Goal: Communication & Community: Share content

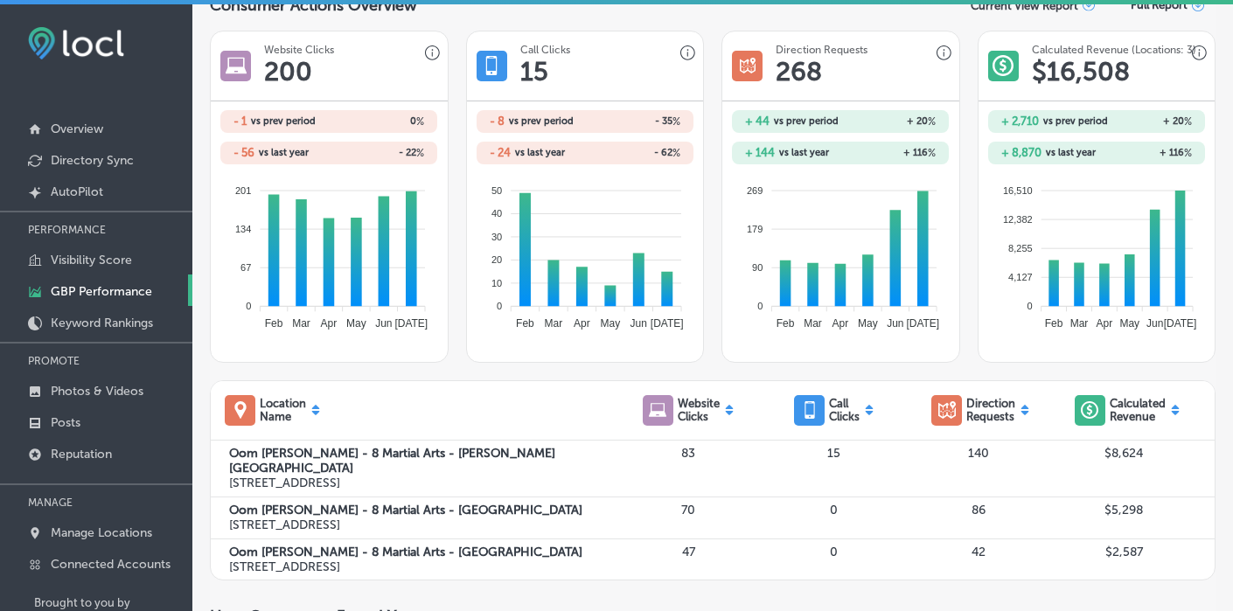
scroll to position [262, 0]
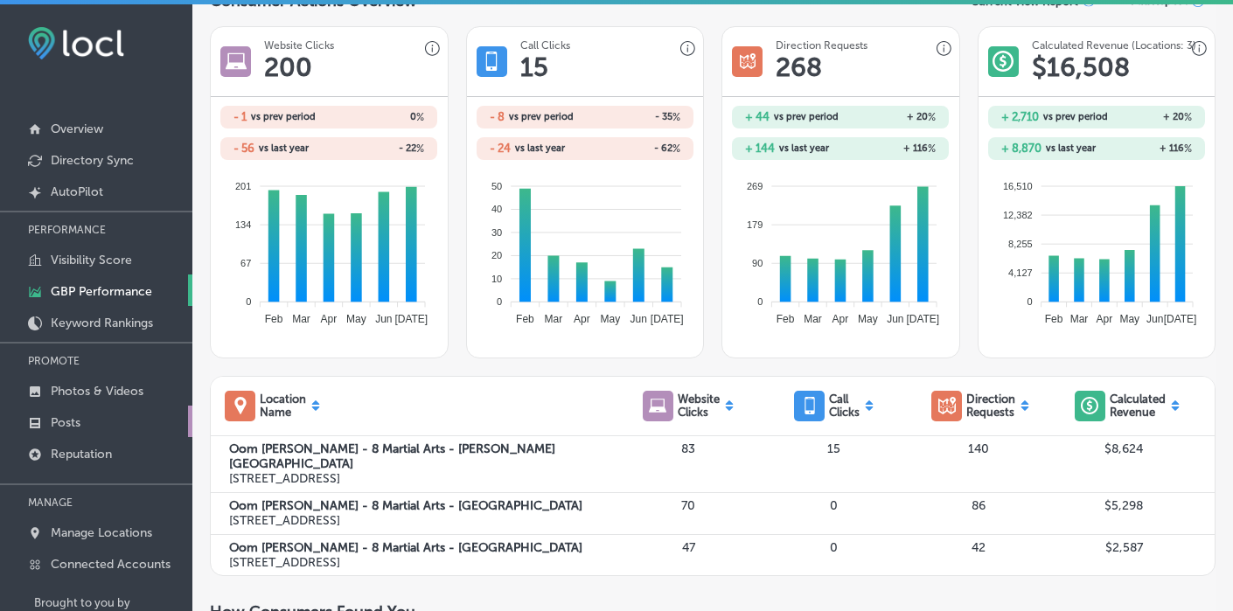
click at [78, 422] on p "Posts" at bounding box center [66, 422] width 30 height 15
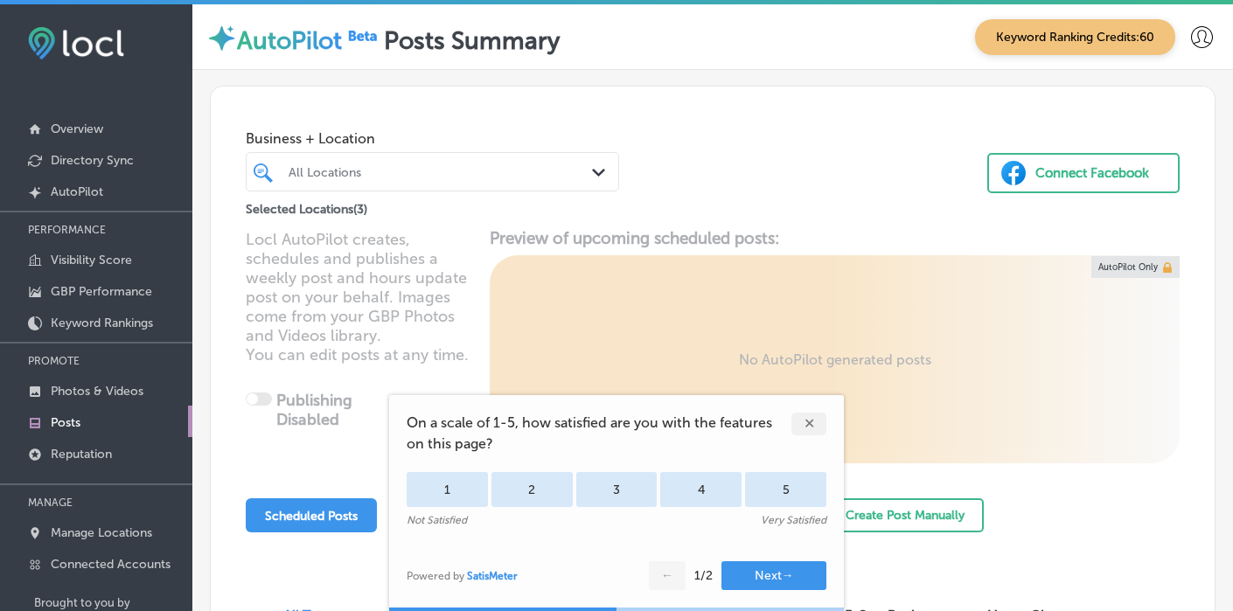
click at [804, 419] on div "✕" at bounding box center [808, 424] width 35 height 23
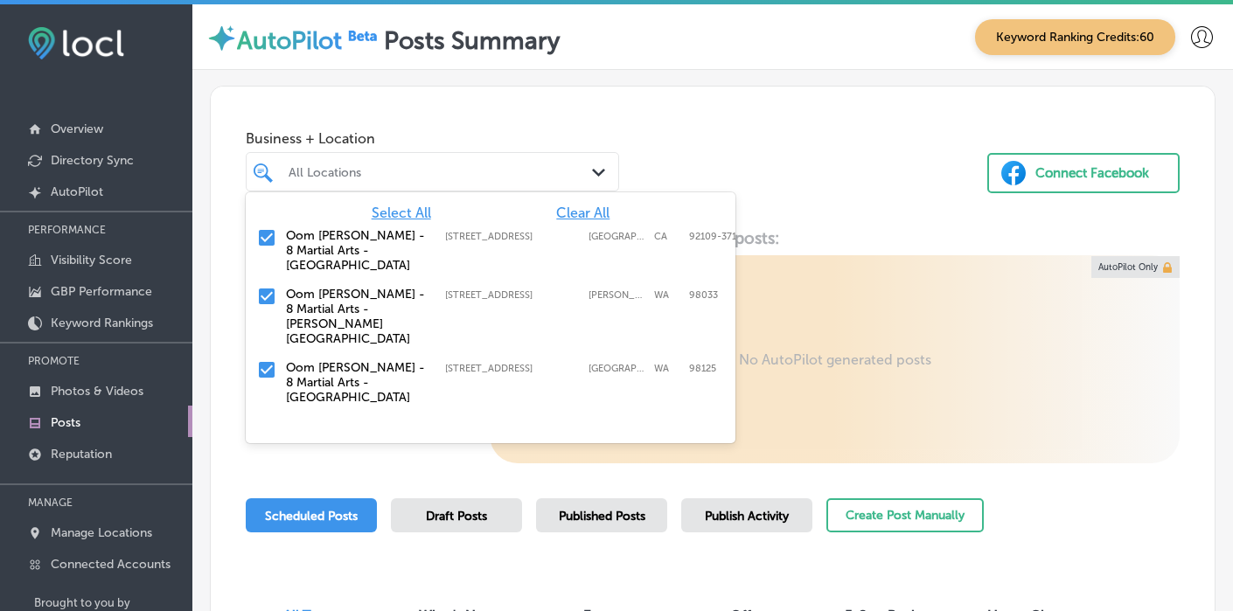
click at [456, 177] on div "All Locations" at bounding box center [441, 171] width 305 height 15
click at [582, 211] on span "Clear All" at bounding box center [582, 213] width 53 height 17
click at [267, 359] on input "checkbox" at bounding box center [266, 369] width 21 height 21
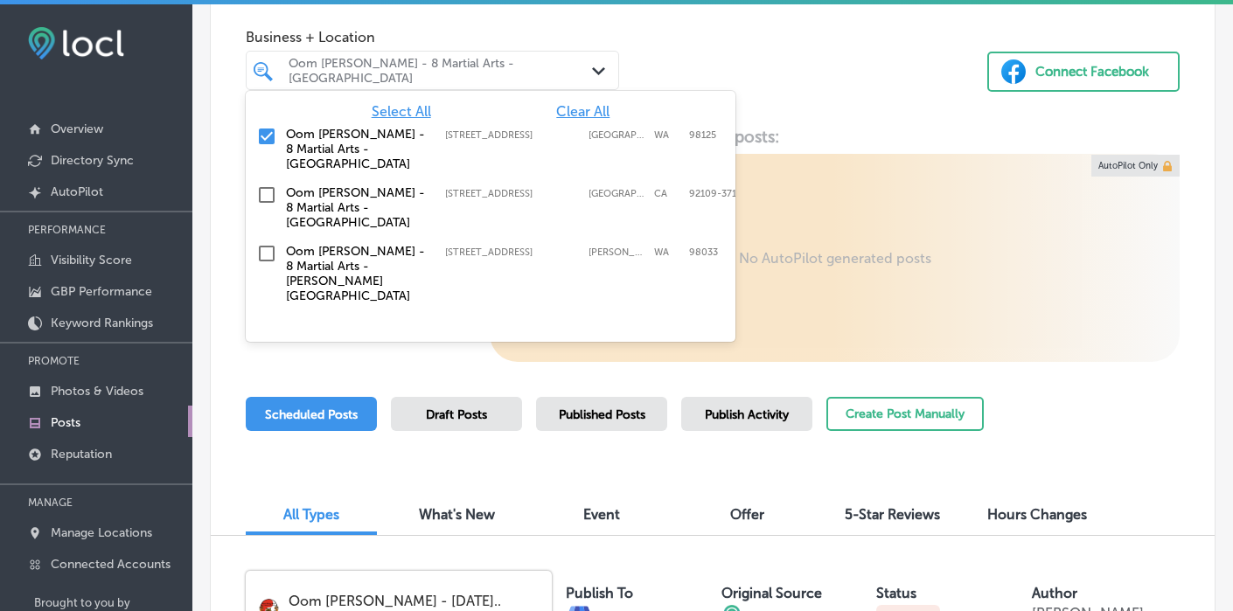
scroll to position [109, 0]
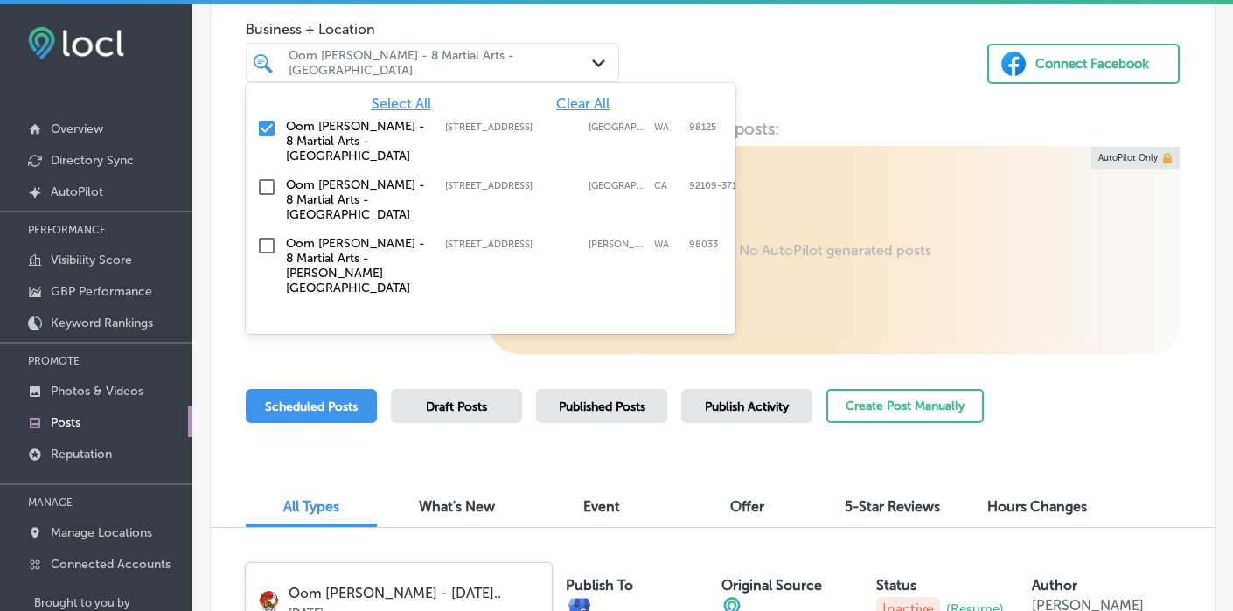
click at [356, 351] on div "Locl AutoPilot creates, schedules and publishes a weekly post and hours update …" at bounding box center [713, 236] width 1004 height 235
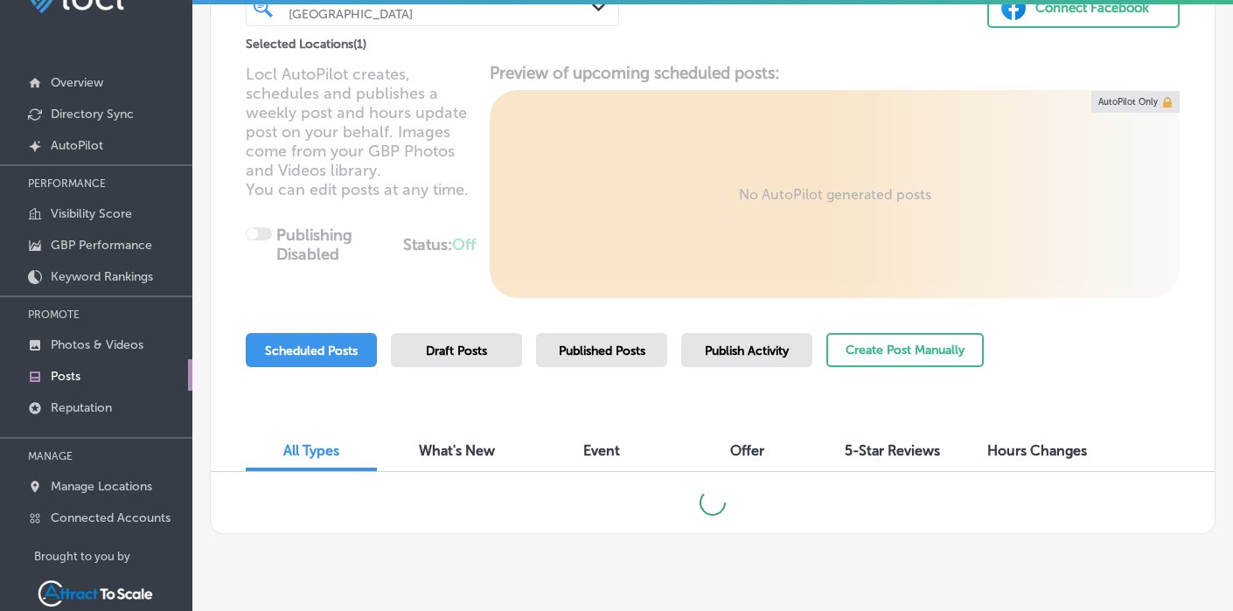
scroll to position [80, 0]
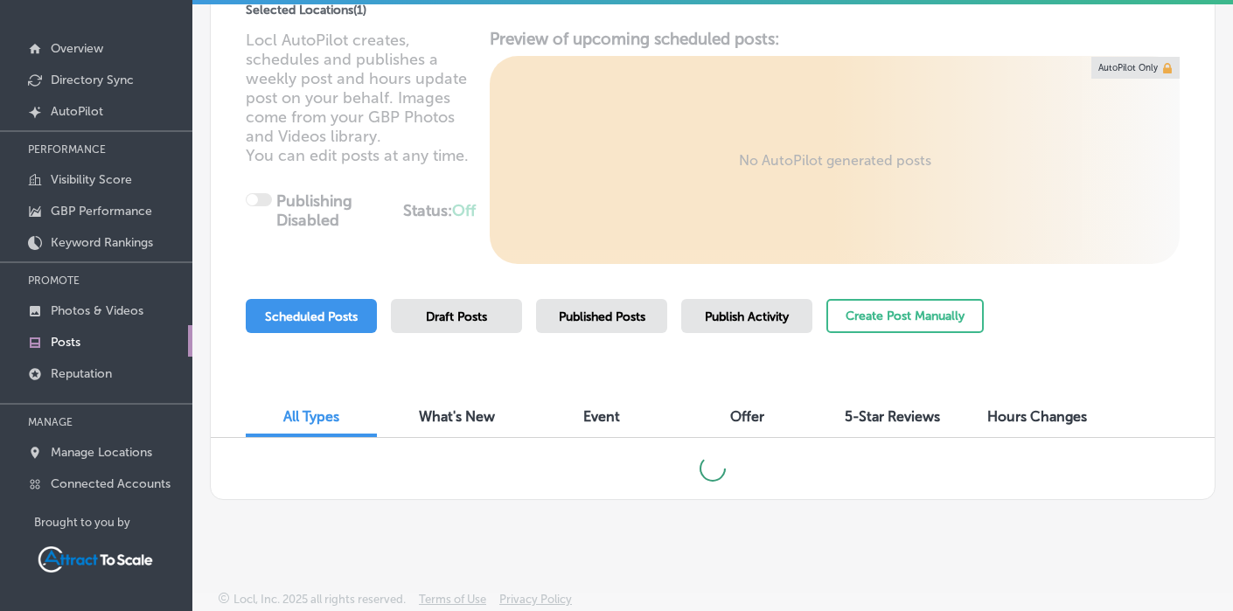
click at [598, 414] on span "Event" at bounding box center [601, 416] width 37 height 17
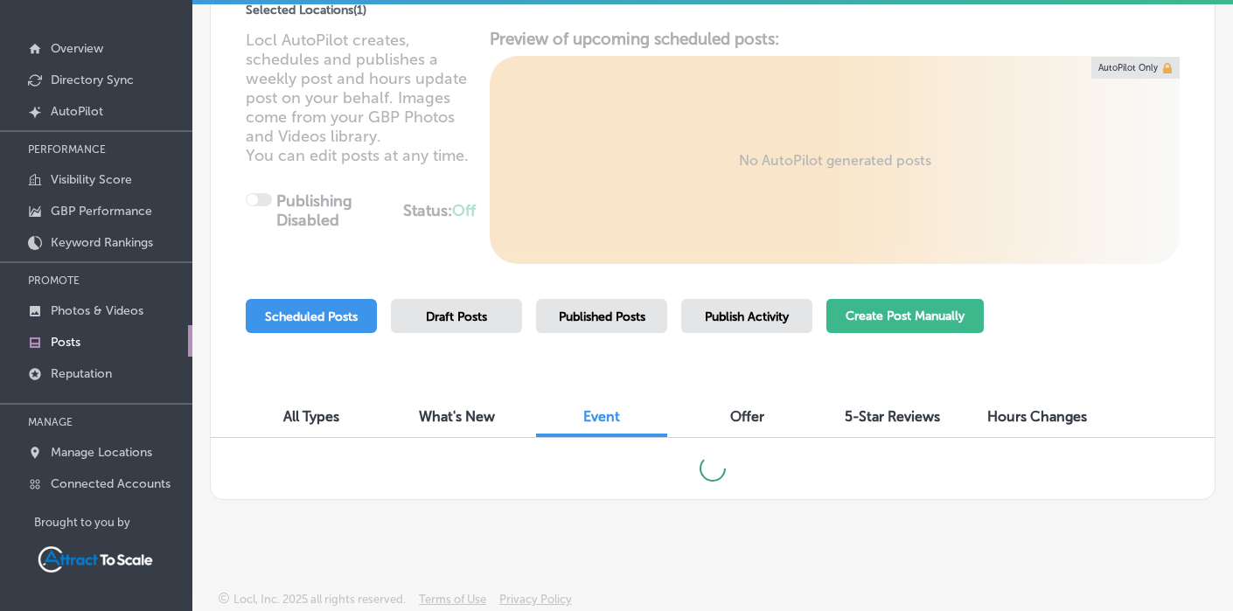
click at [888, 313] on button "Create Post Manually" at bounding box center [904, 316] width 157 height 34
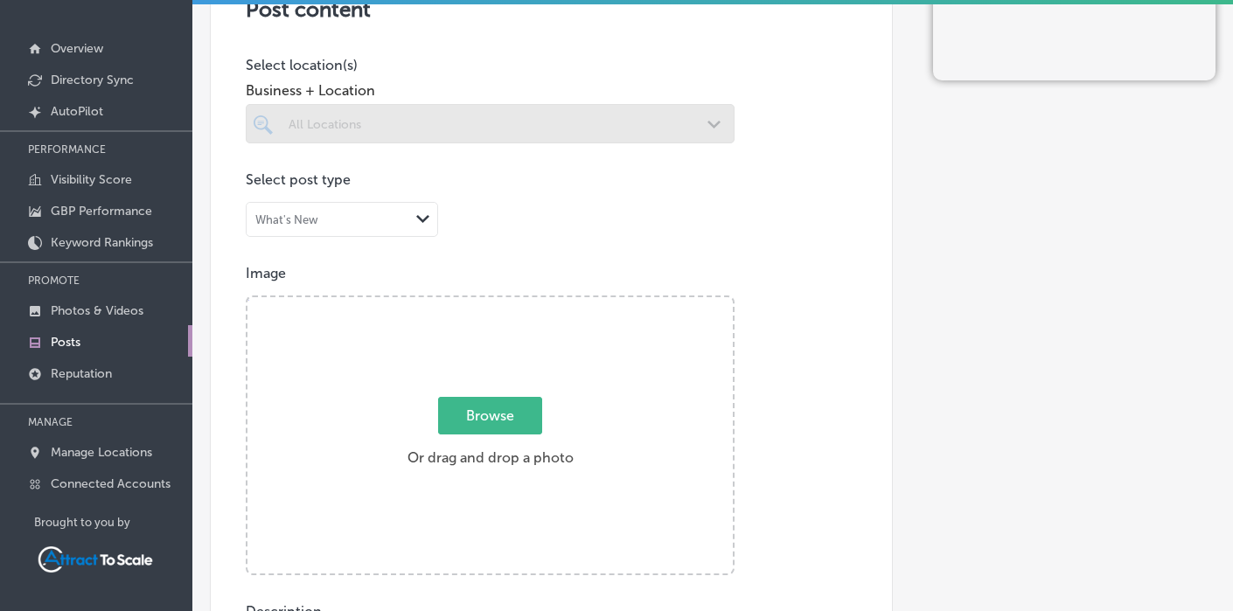
scroll to position [322, 0]
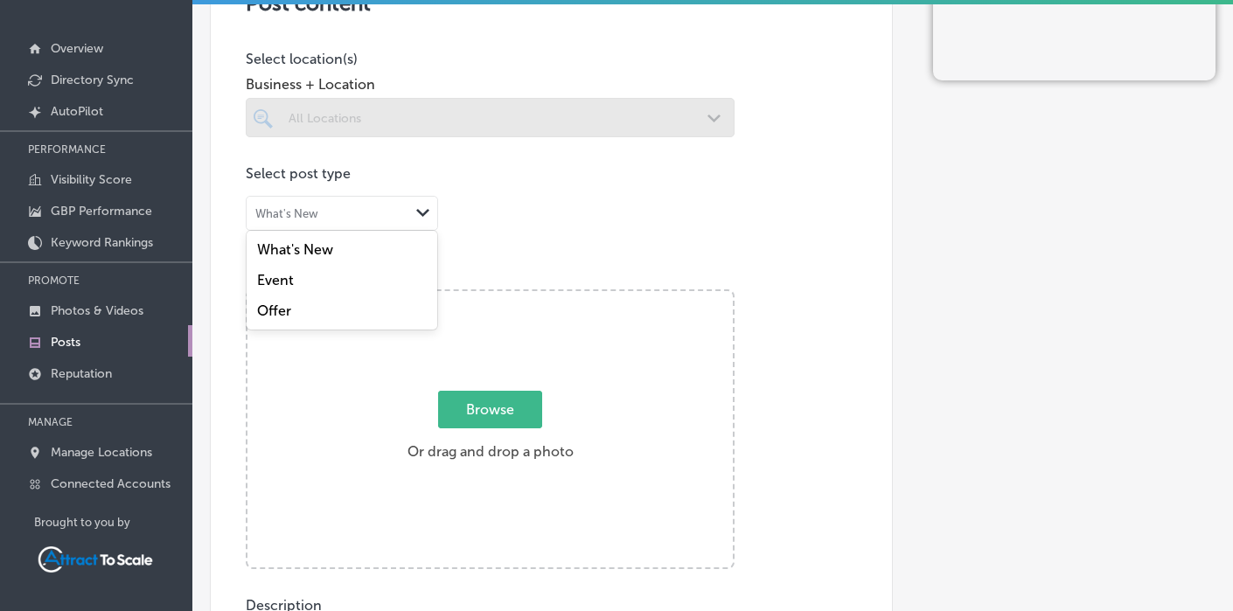
click at [351, 218] on div "What's New" at bounding box center [328, 214] width 163 height 17
click at [296, 281] on div "Event" at bounding box center [342, 280] width 191 height 31
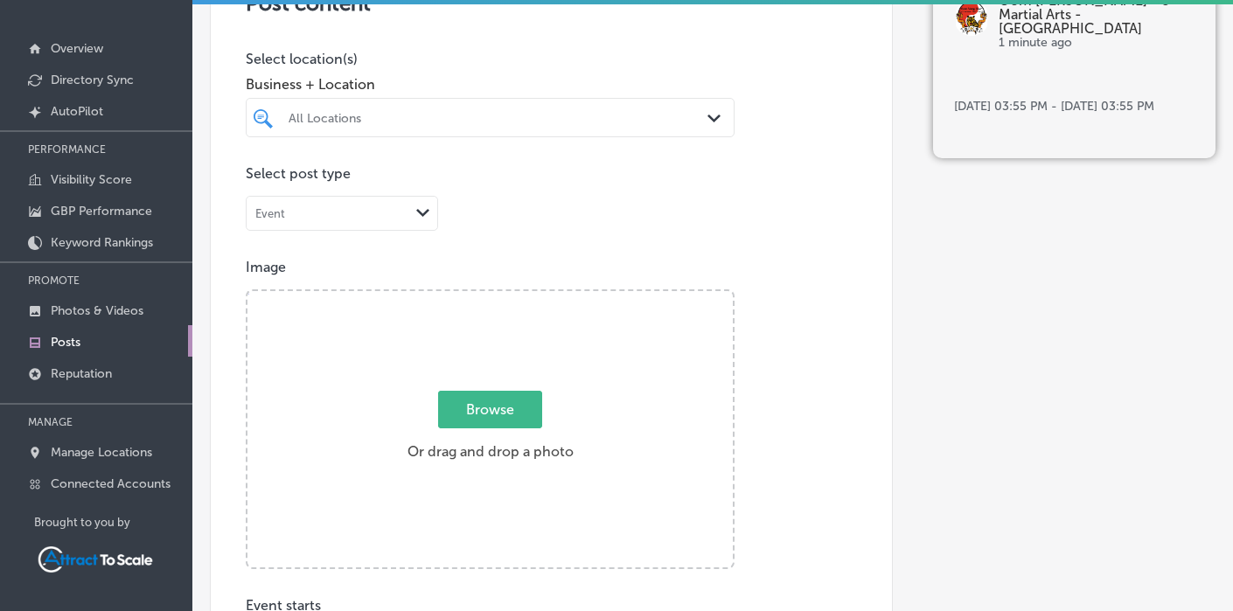
click at [500, 405] on span "Browse" at bounding box center [490, 410] width 104 height 38
click at [500, 296] on input "Browse Or drag and drop a photo" at bounding box center [489, 293] width 485 height 5
type input "C:\fakepath\WSD Beyond Techniques.png"
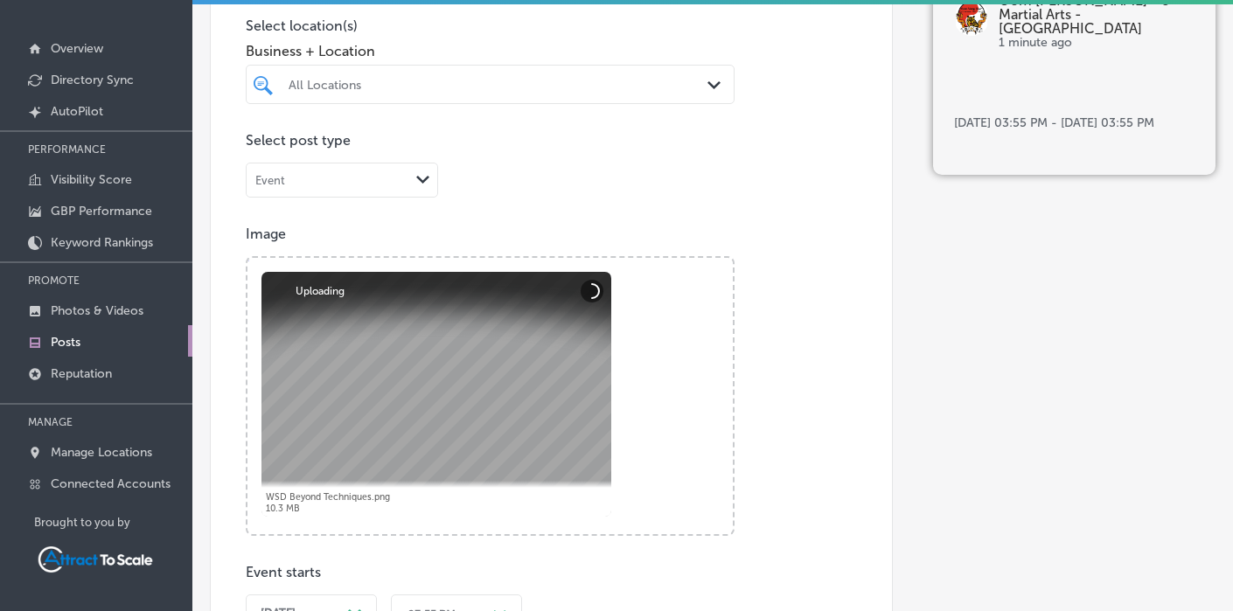
scroll to position [801, 0]
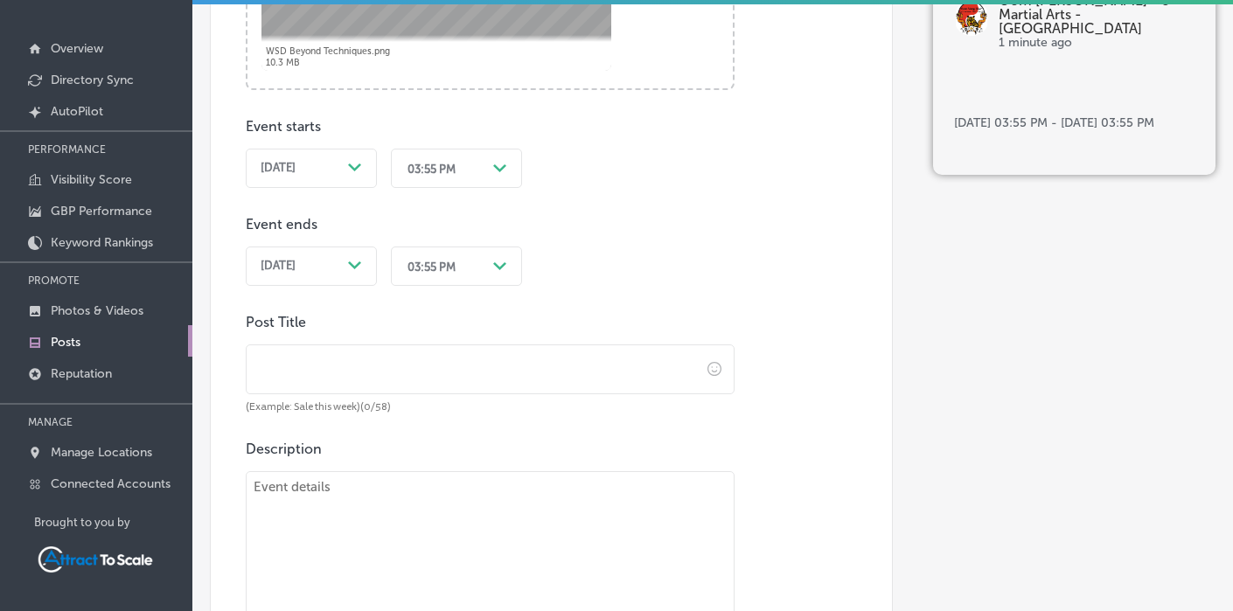
click at [356, 171] on div "Path Created with Sketch." at bounding box center [355, 168] width 14 height 14
click at [352, 171] on div "Path Created with Sketch." at bounding box center [355, 168] width 14 height 14
click at [605, 225] on div "Event starts [DATE] Path Created with Sketch. 03:55 PM Path Created with Sketch…" at bounding box center [490, 188] width 489 height 196
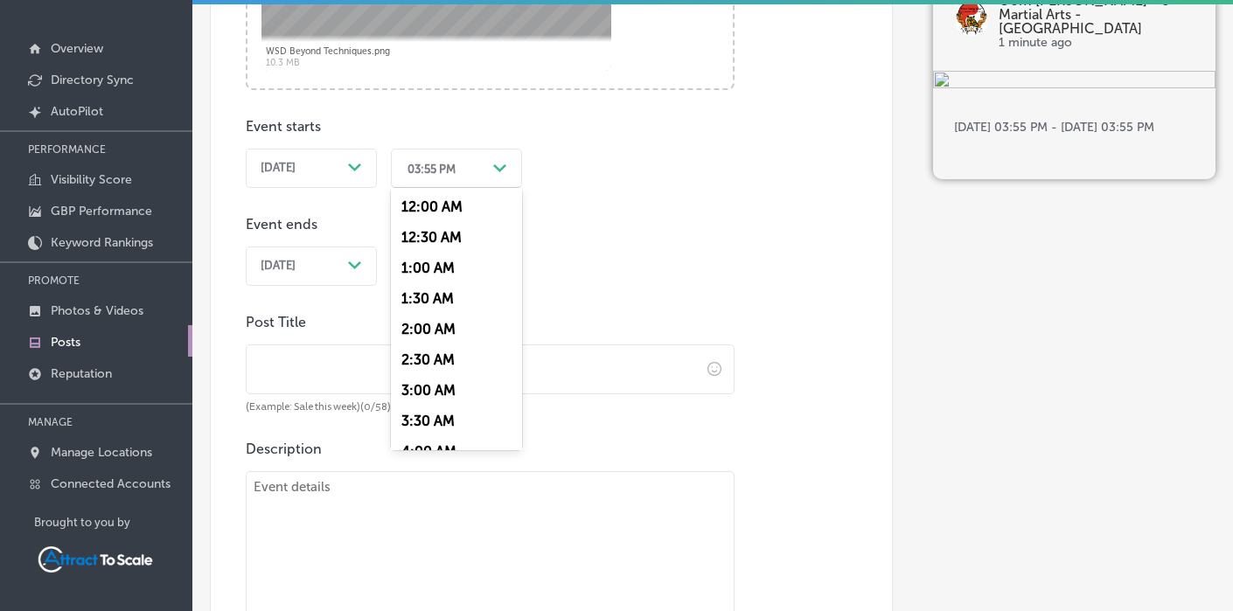
click at [509, 173] on div "Path Created with Sketch." at bounding box center [500, 169] width 28 height 28
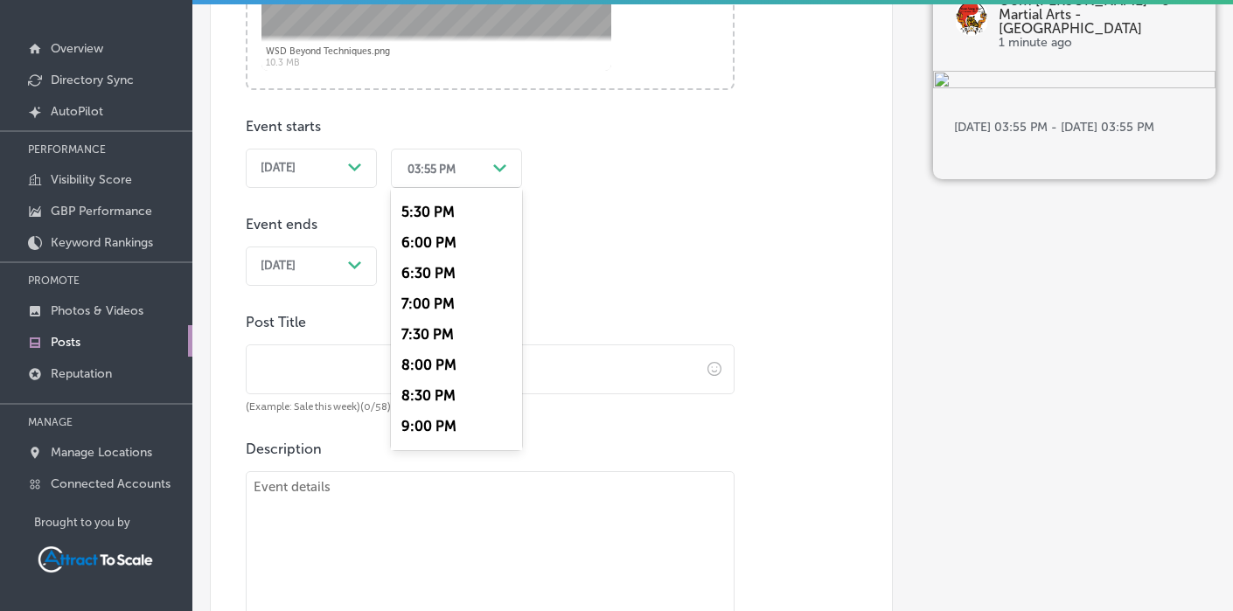
click at [430, 307] on div "7:00 PM" at bounding box center [456, 304] width 131 height 31
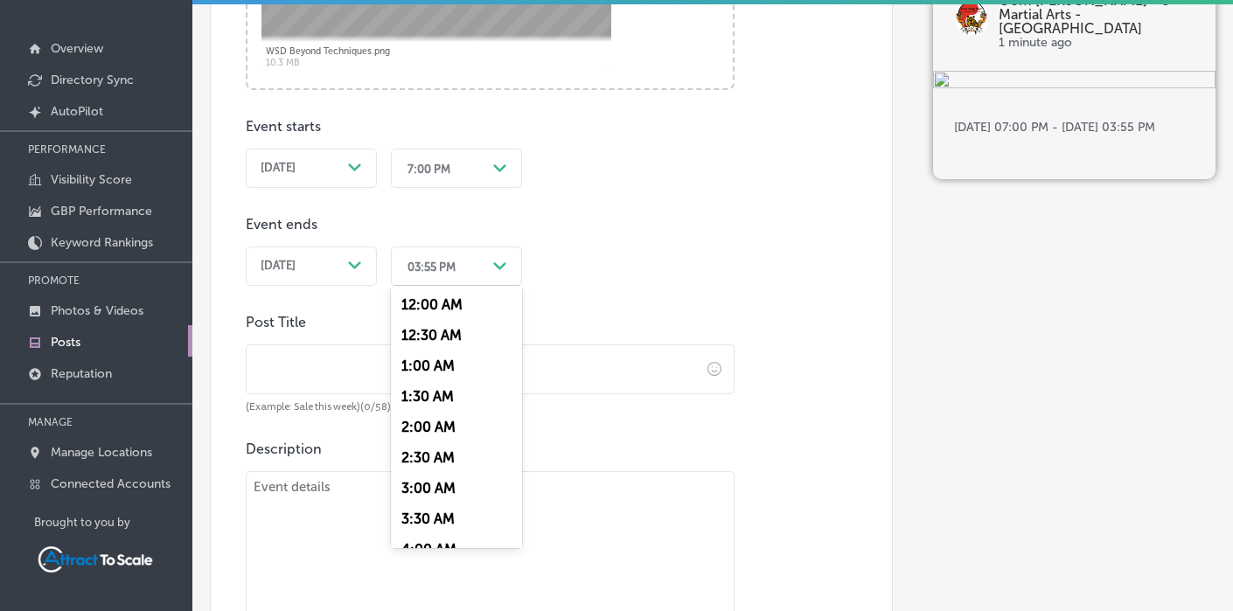
click at [491, 266] on div "Path Created with Sketch." at bounding box center [500, 267] width 28 height 28
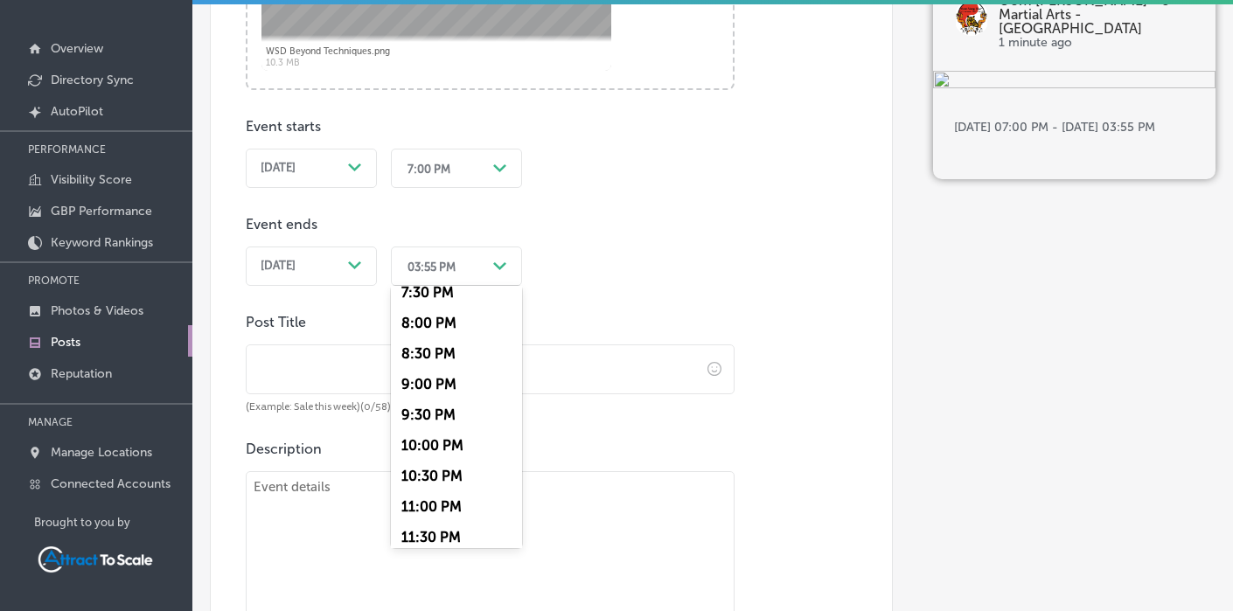
scroll to position [1214, 0]
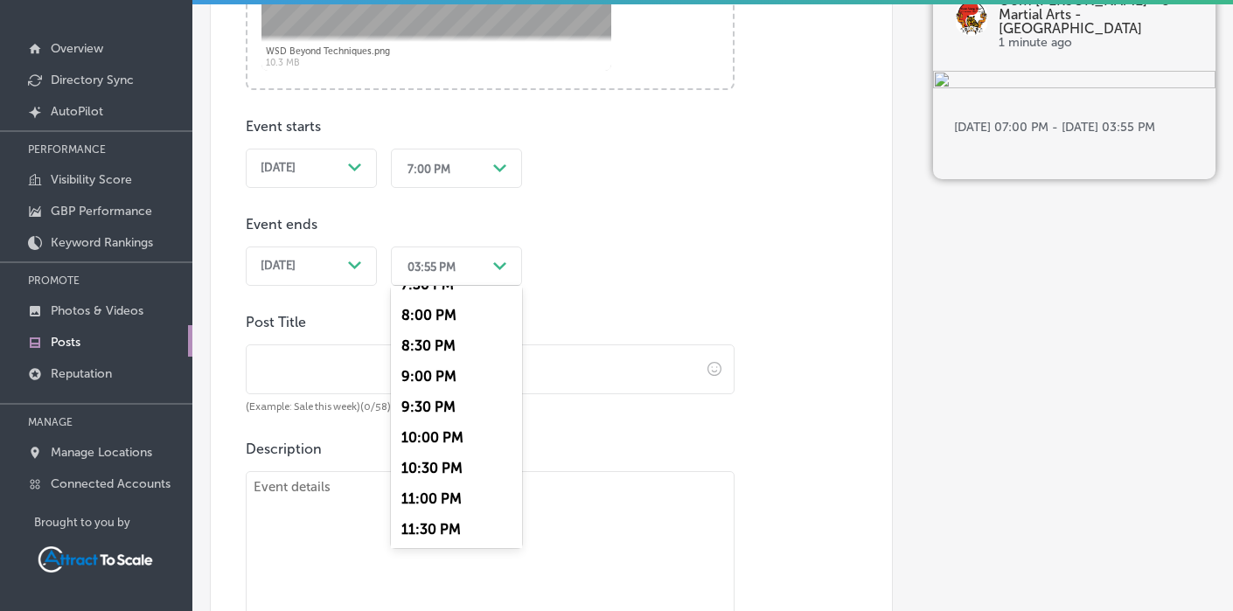
click at [434, 346] on div "8:30 PM" at bounding box center [456, 346] width 131 height 31
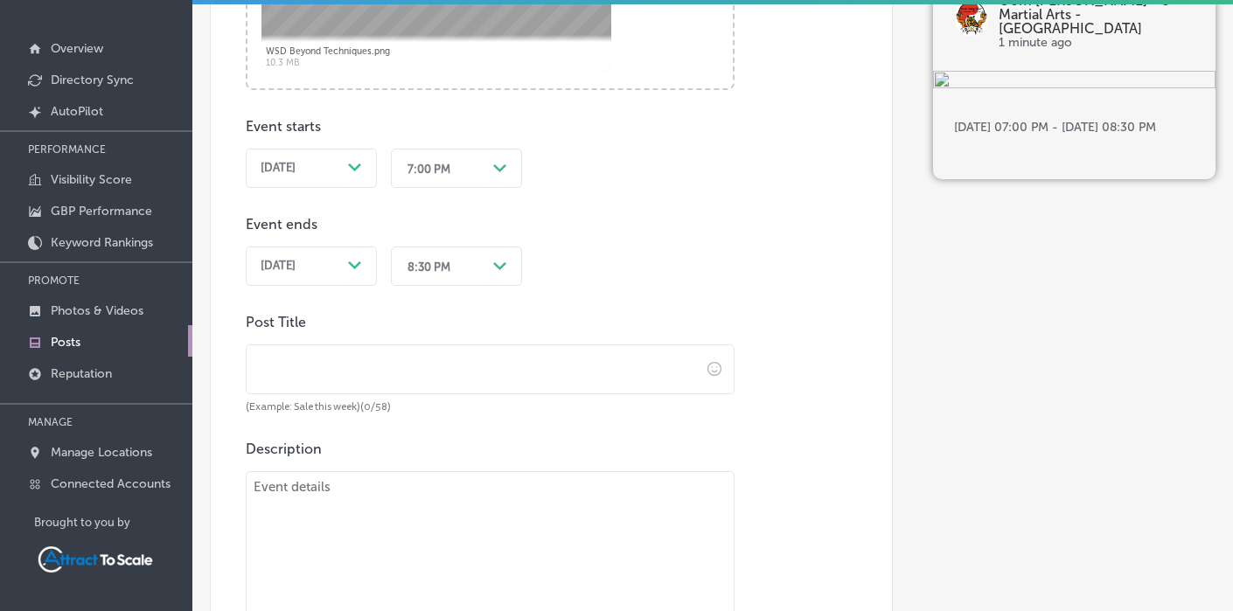
click at [350, 374] on input "text" at bounding box center [474, 369] width 454 height 48
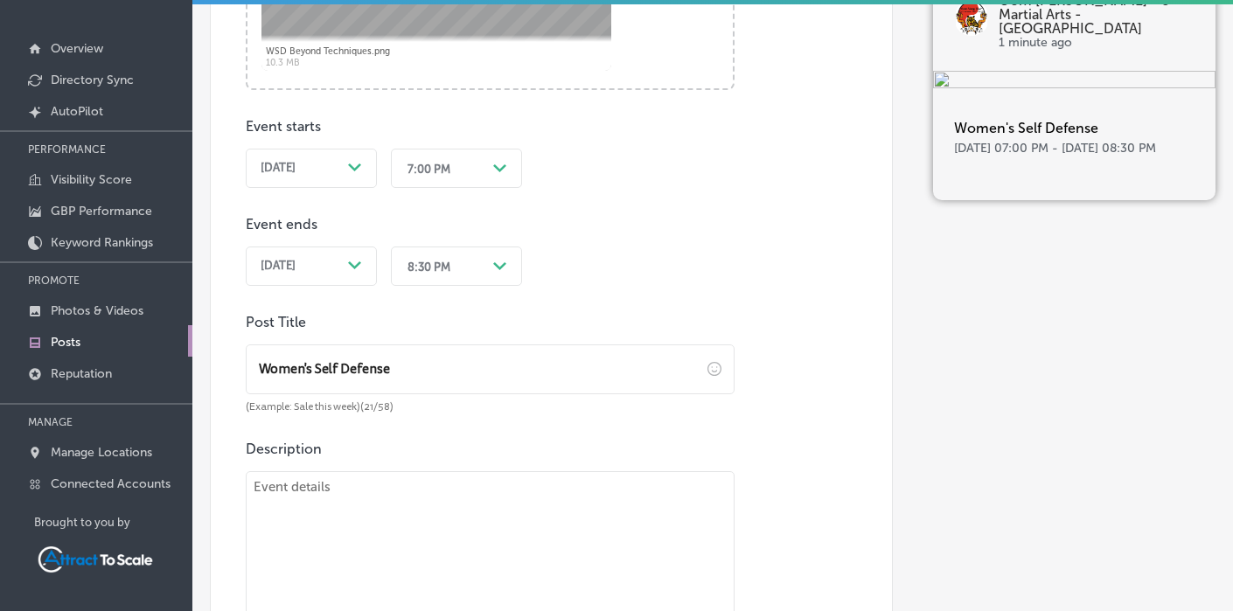
click at [259, 366] on input "Women's Self Defense" at bounding box center [474, 369] width 454 height 48
click at [445, 360] on input "FREE Women's Self Defense" at bounding box center [474, 369] width 454 height 48
type input "FREE Women's Self Defense Seminar"
click at [318, 497] on textarea at bounding box center [490, 593] width 489 height 245
paste textarea "Self-defense is more than physical moves or having the perfect technique for ea…"
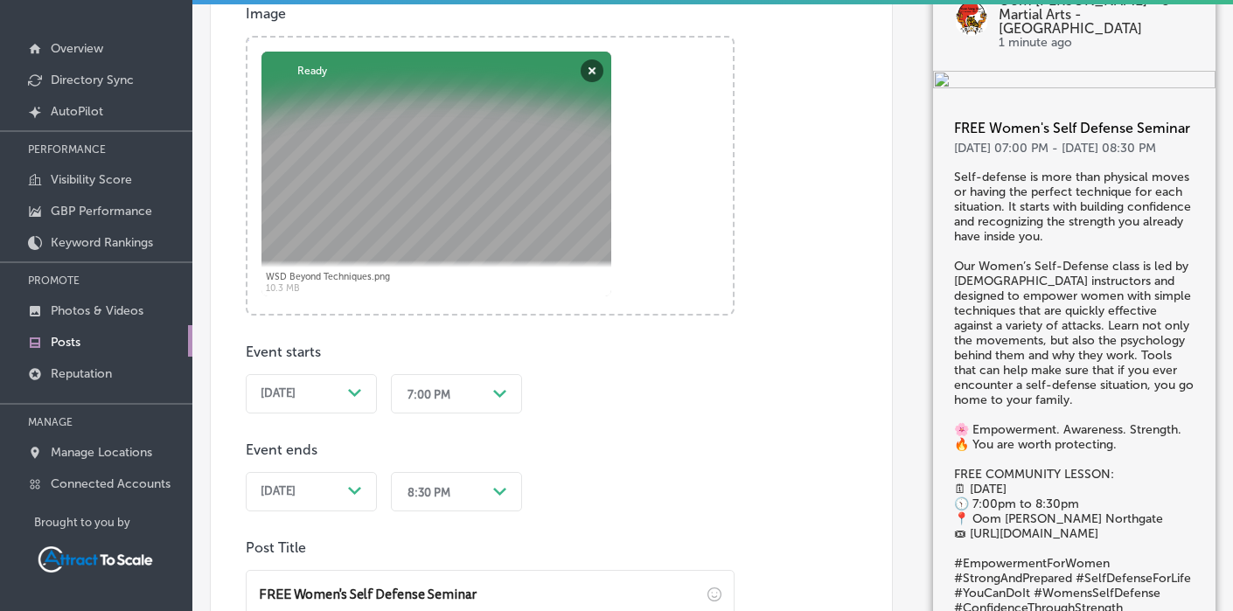
scroll to position [783, 0]
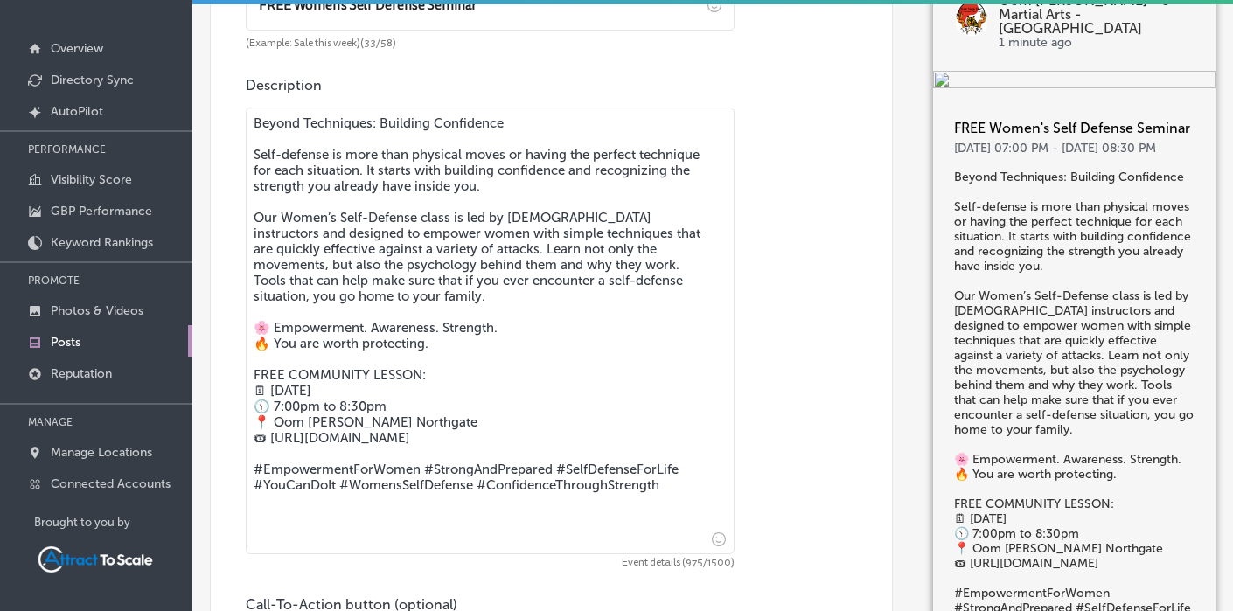
scroll to position [1168, 0]
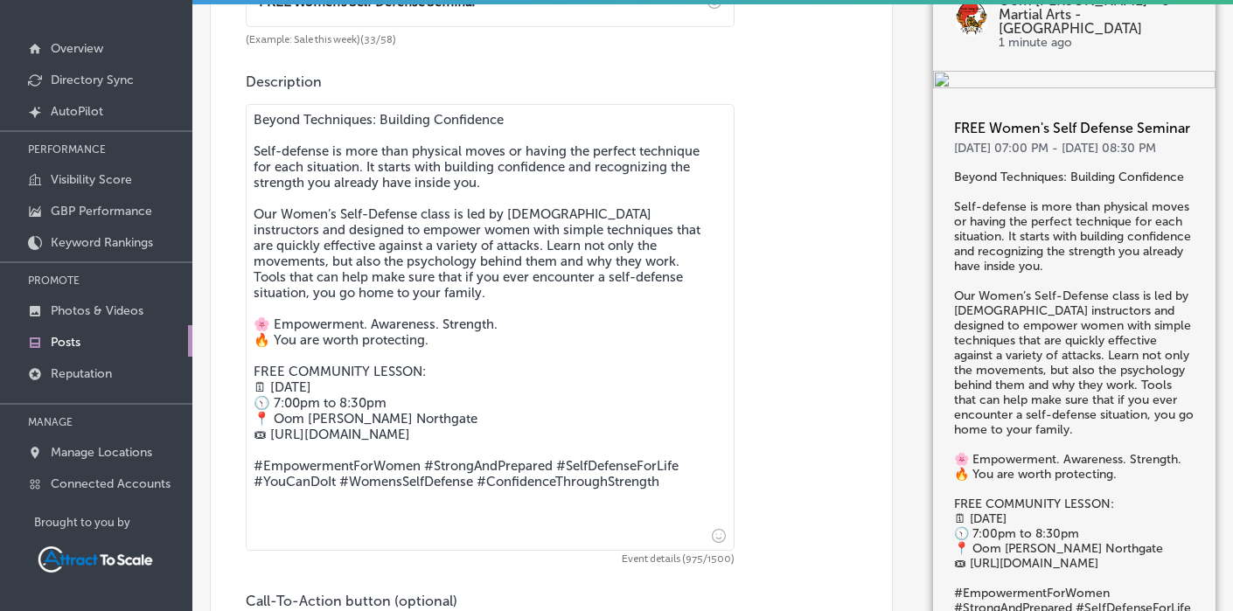
click at [492, 456] on textarea "Beyond Techniques: Building Confidence Self-defense is more than physical moves…" at bounding box center [490, 327] width 489 height 447
drag, startPoint x: 491, startPoint y: 456, endPoint x: 252, endPoint y: 442, distance: 240.0
click at [252, 442] on textarea "Beyond Techniques: Building Confidence Self-defense is more than physical moves…" at bounding box center [490, 327] width 489 height 447
drag, startPoint x: 475, startPoint y: 456, endPoint x: 272, endPoint y: 441, distance: 203.4
click at [272, 441] on textarea "Beyond Techniques: Building Confidence Self-defense is more than physical moves…" at bounding box center [490, 327] width 489 height 447
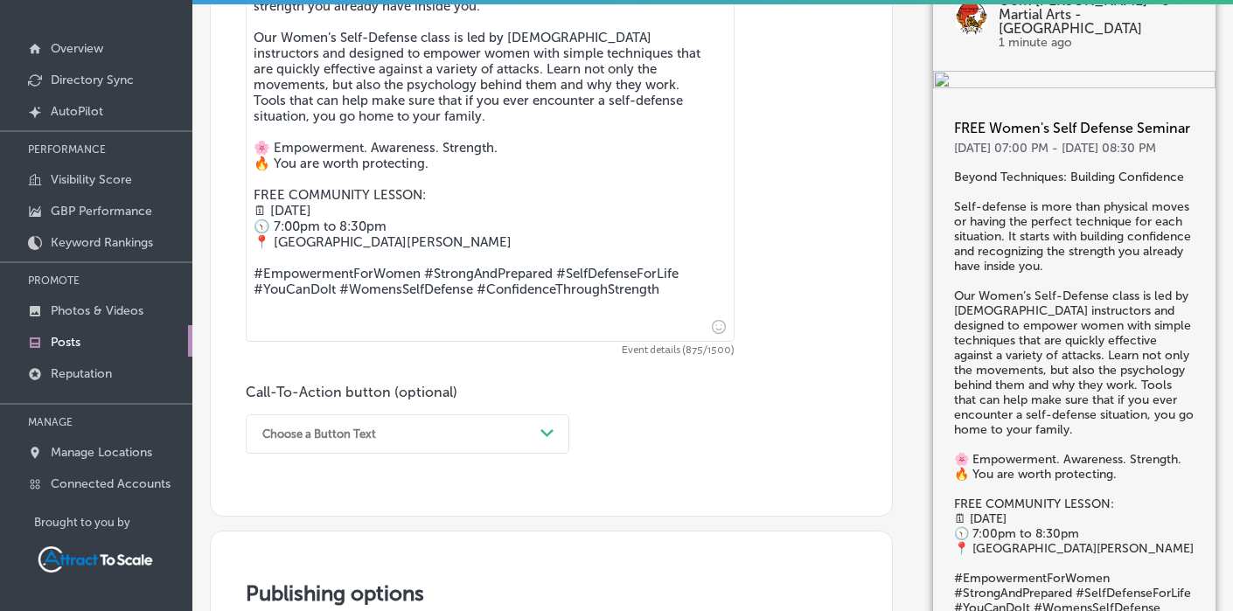
scroll to position [1501, 0]
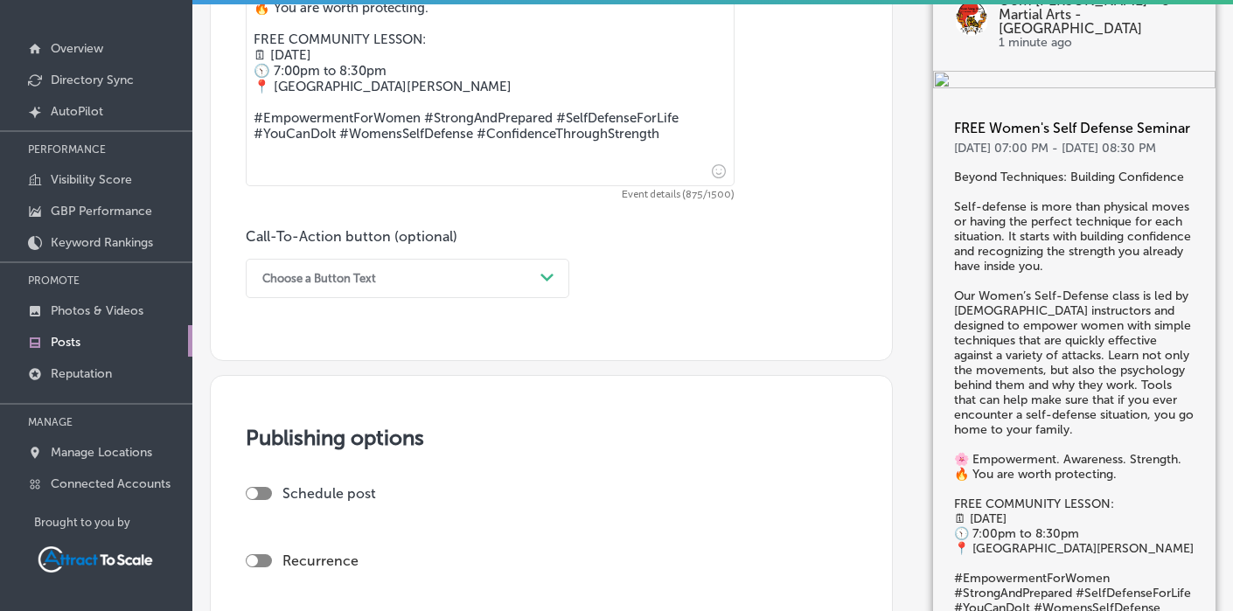
type textarea "Beyond Techniques: Building Confidence Self-defense is more than physical moves…"
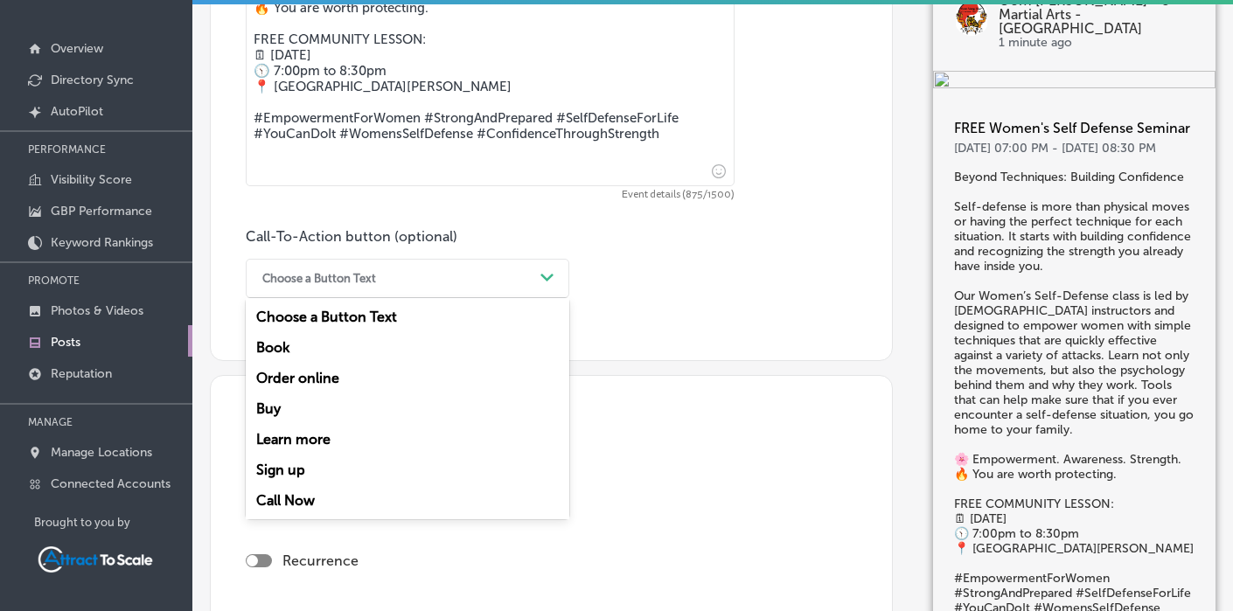
click at [417, 274] on div "Choose a Button Text" at bounding box center [394, 278] width 280 height 27
click at [312, 467] on div "Sign up" at bounding box center [408, 470] width 324 height 31
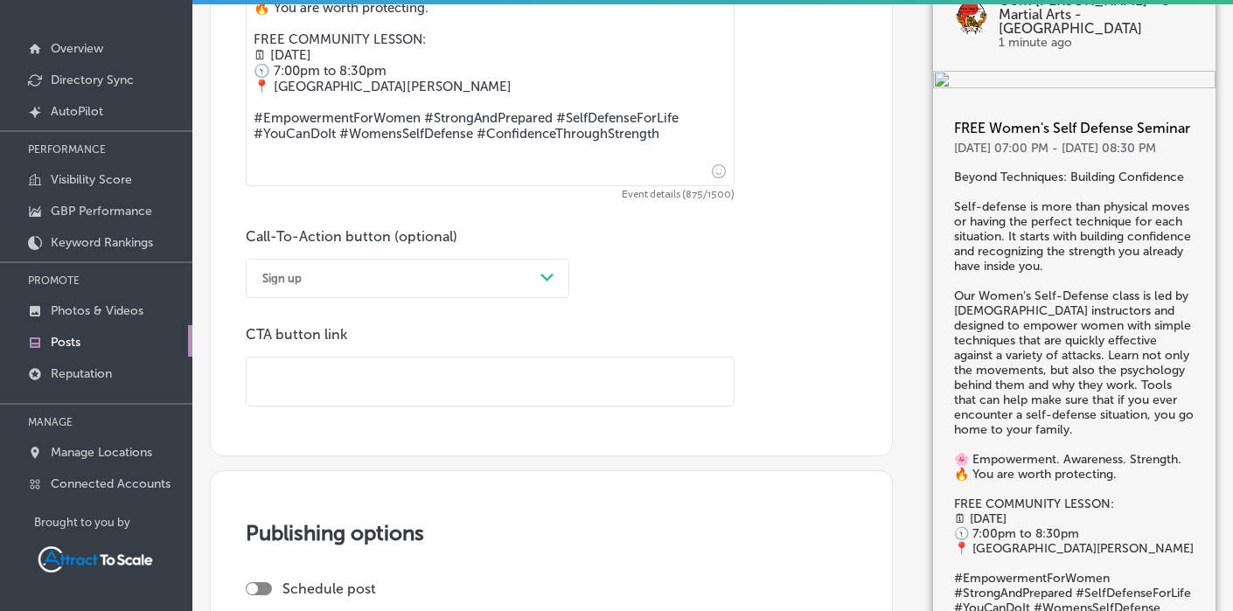
click at [319, 384] on input "text" at bounding box center [490, 382] width 487 height 48
paste input "[URL][DOMAIN_NAME]"
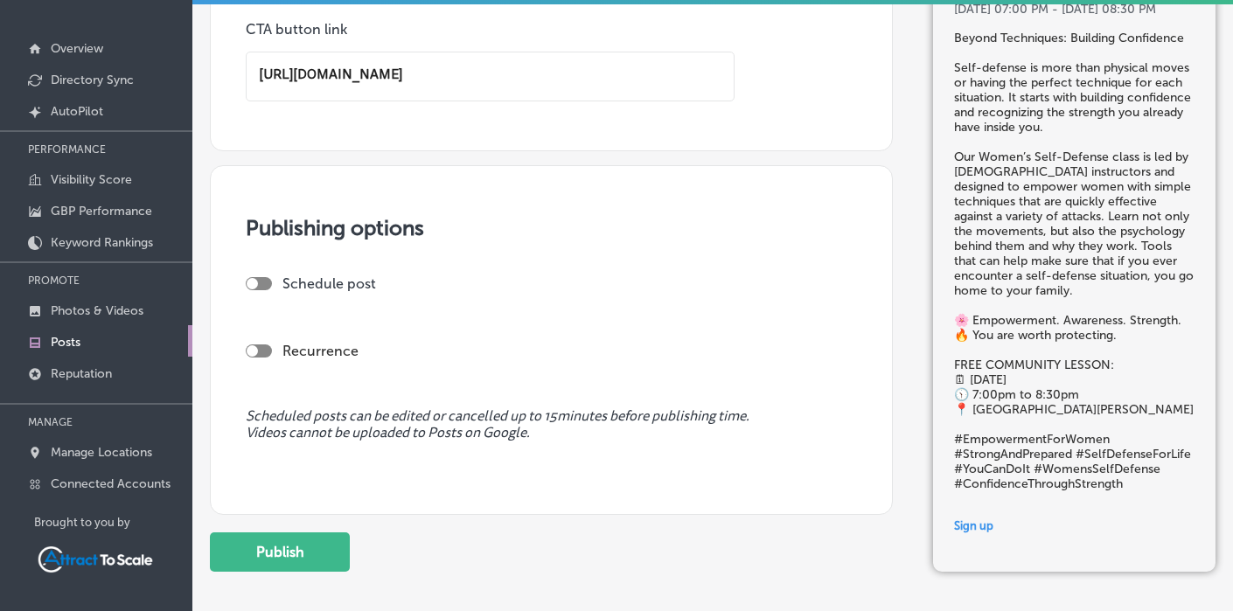
scroll to position [1847, 0]
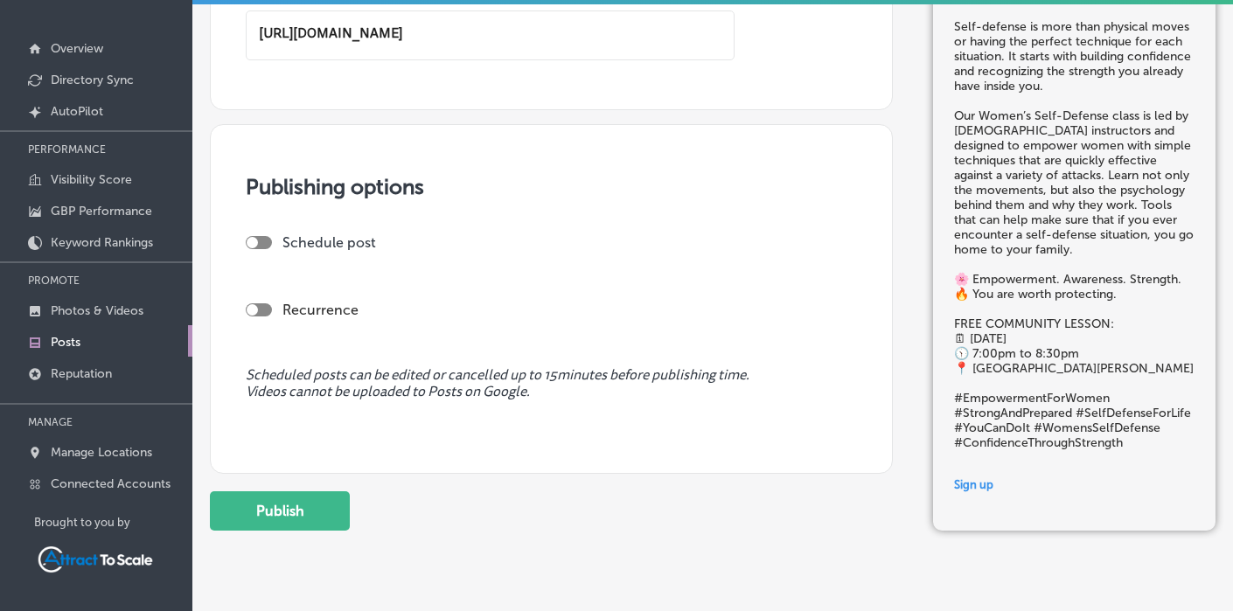
type input "[URL][DOMAIN_NAME]"
click at [312, 511] on button "Publish" at bounding box center [280, 510] width 140 height 39
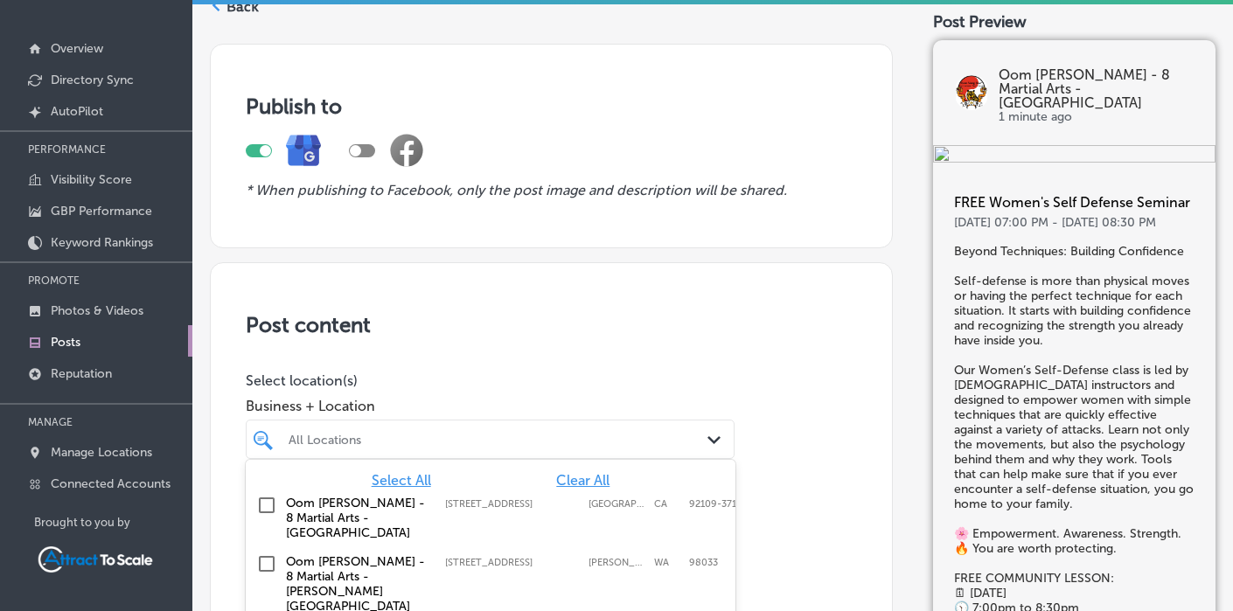
click at [394, 438] on div "option focused, 1 of 4. 4 results available. Use Up and Down to choose options,…" at bounding box center [490, 439] width 489 height 39
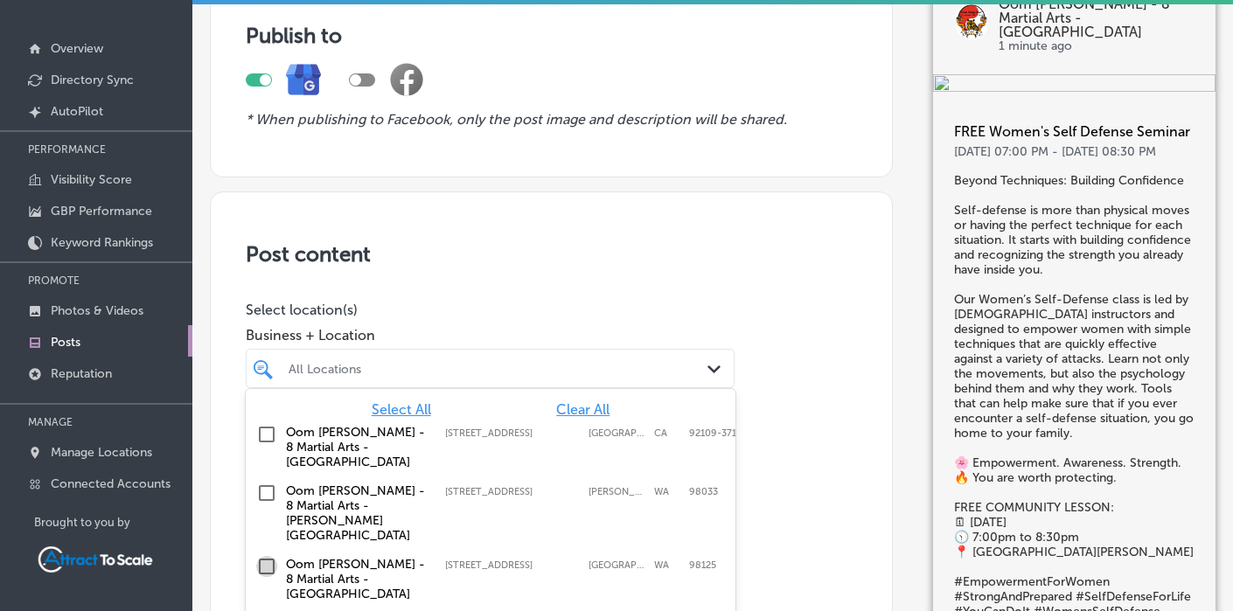
click at [267, 556] on input "checkbox" at bounding box center [266, 566] width 21 height 21
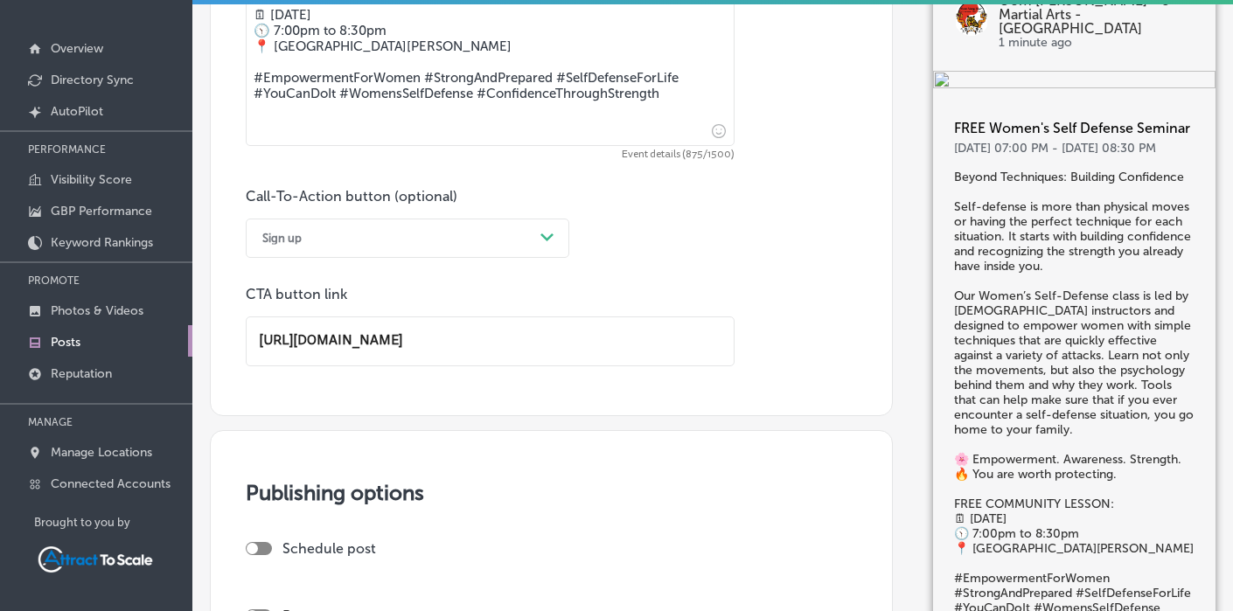
scroll to position [1922, 0]
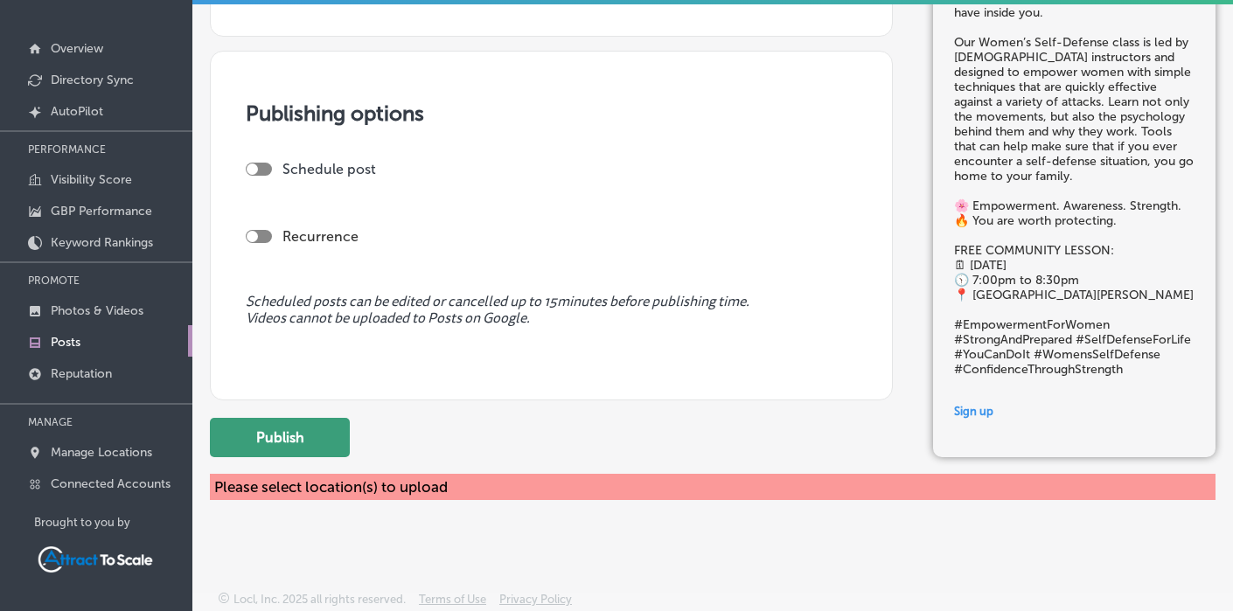
click at [318, 439] on button "Publish" at bounding box center [280, 437] width 140 height 39
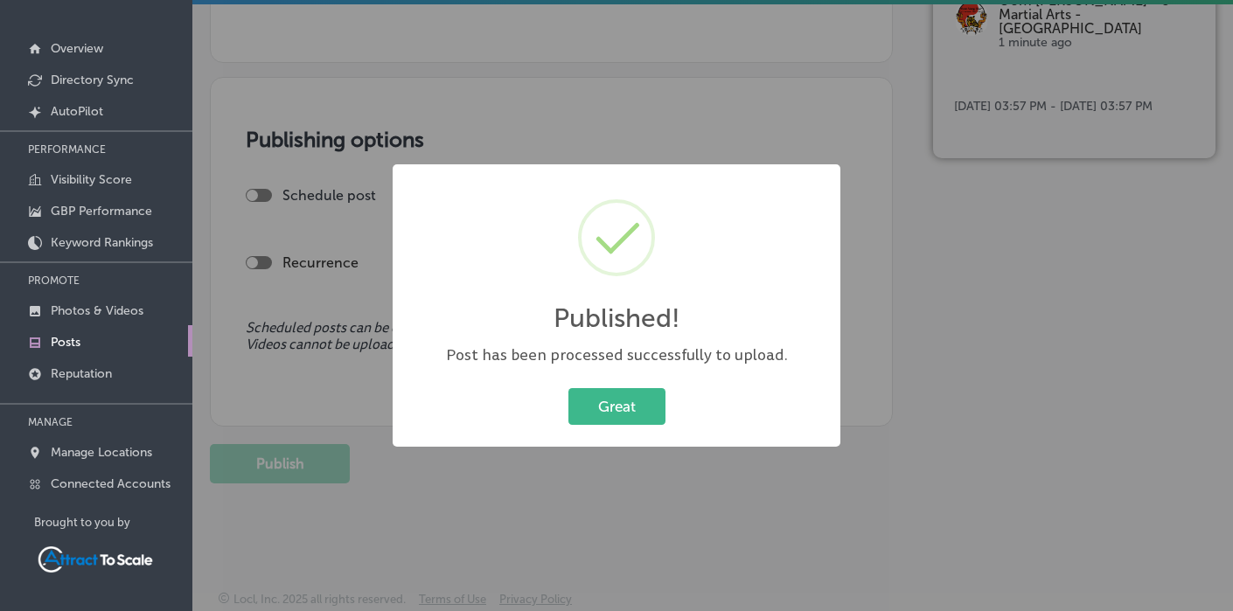
scroll to position [1800, 0]
click at [625, 396] on button "Great" at bounding box center [616, 406] width 97 height 36
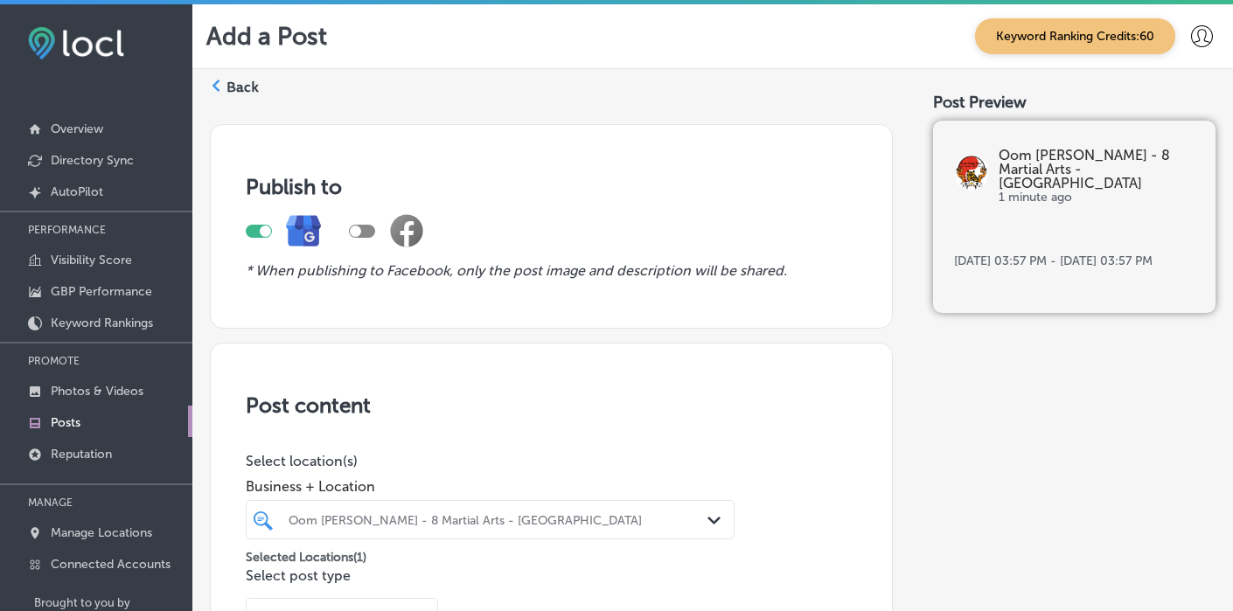
scroll to position [350, 0]
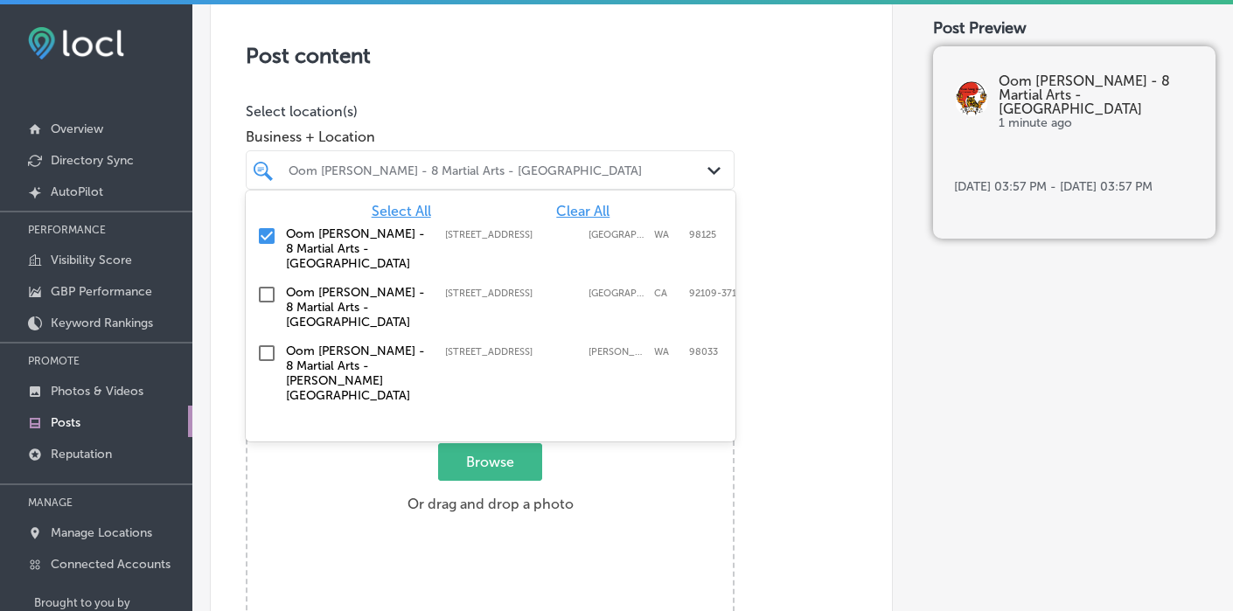
click at [556, 175] on div "Oom [PERSON_NAME] - 8 Martial Arts - [GEOGRAPHIC_DATA]" at bounding box center [499, 170] width 421 height 15
click at [269, 343] on input "checkbox" at bounding box center [266, 353] width 21 height 21
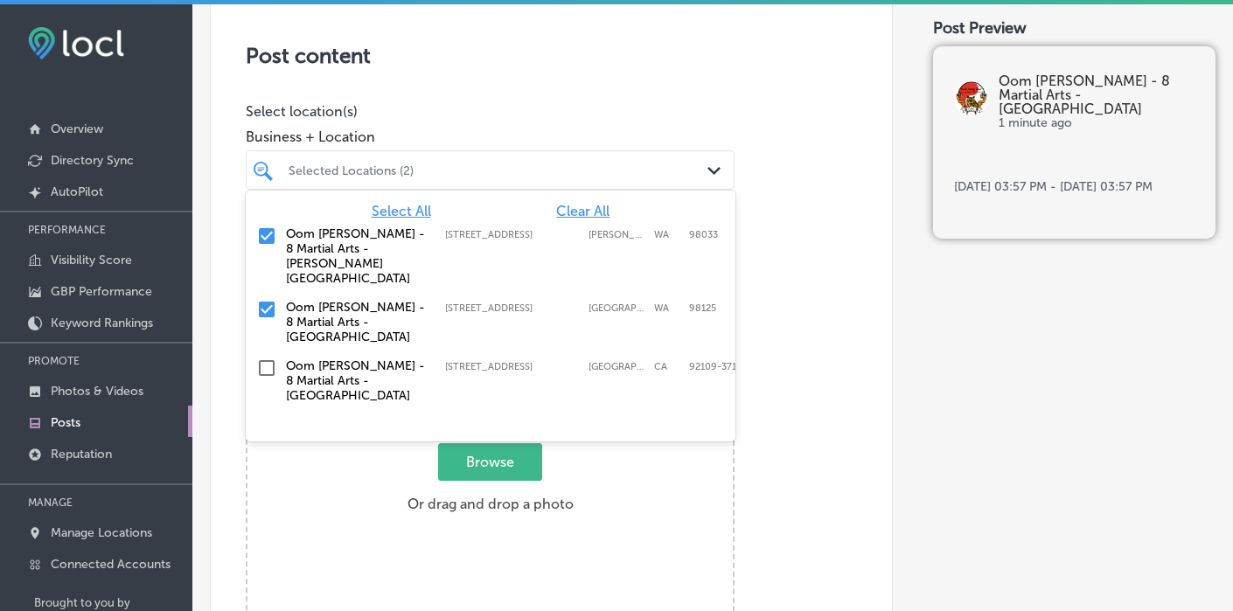
click at [267, 299] on input "checkbox" at bounding box center [266, 309] width 21 height 21
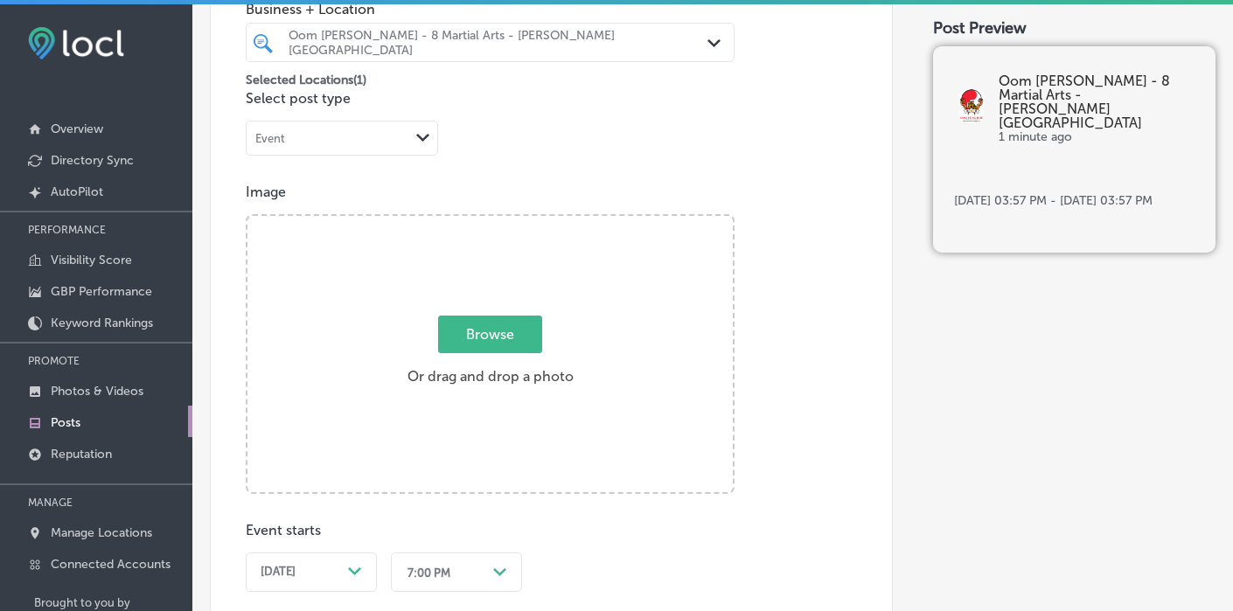
scroll to position [481, 0]
click at [499, 334] on span "Browse" at bounding box center [490, 331] width 104 height 38
click at [499, 218] on input "Browse Or drag and drop a photo" at bounding box center [489, 215] width 485 height 5
type input "C:\fakepath\WSD Beyond Techniques.png"
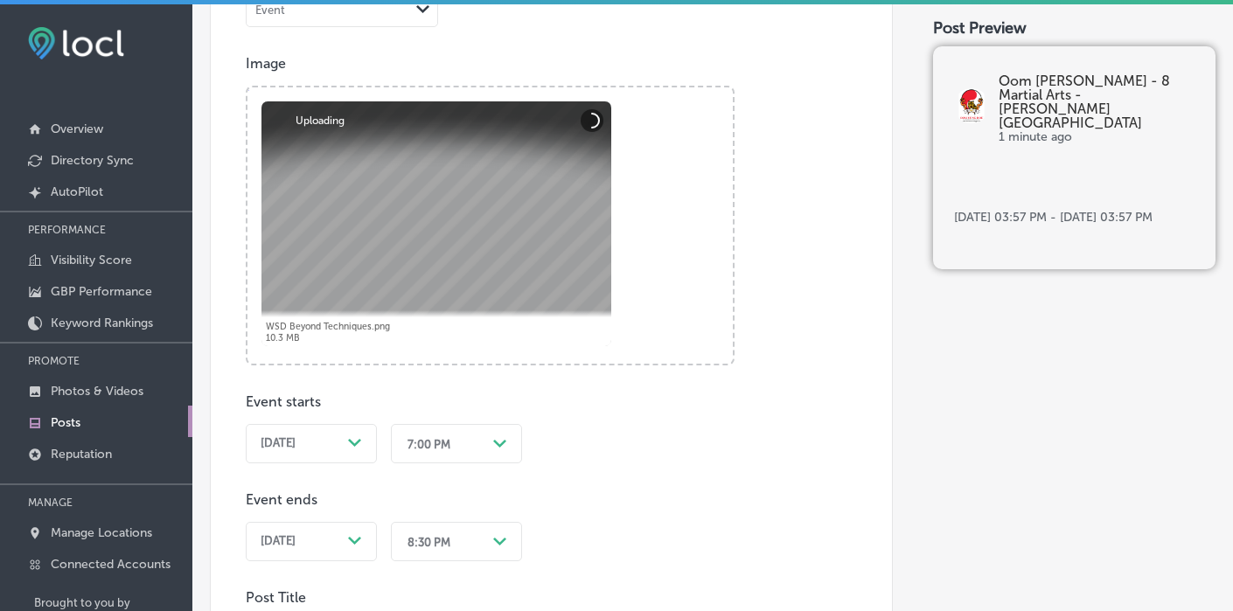
scroll to position [778, 0]
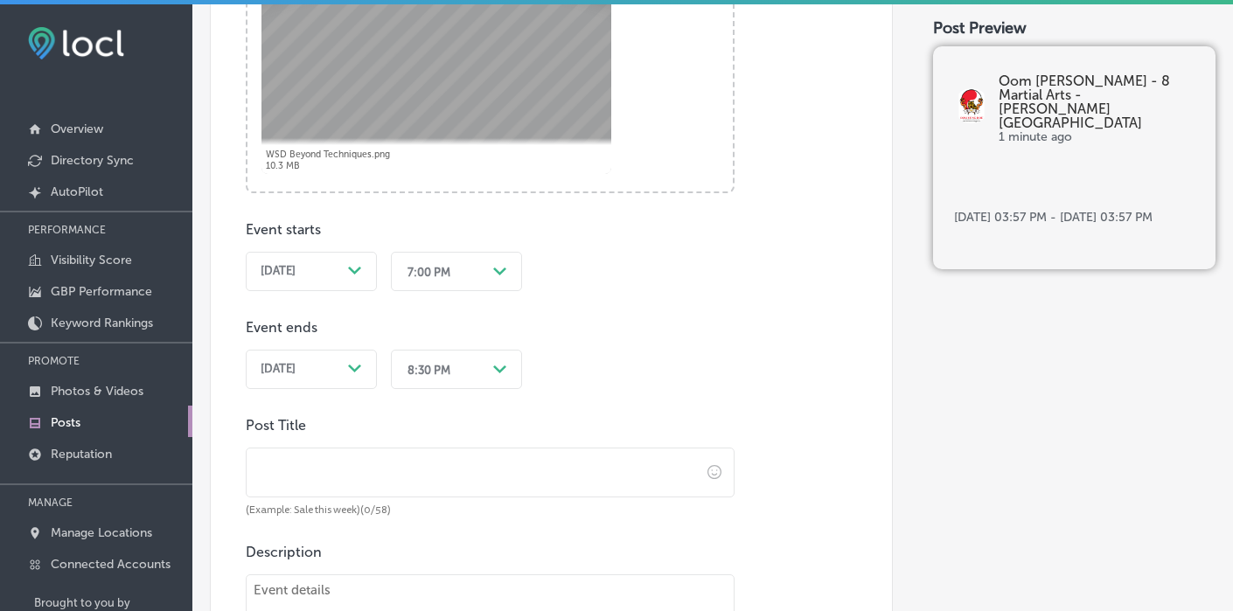
click at [364, 274] on div "[DATE] Path Created with Sketch." at bounding box center [311, 271] width 131 height 39
click at [349, 273] on icon "Path Created with Sketch." at bounding box center [354, 271] width 13 height 8
click at [356, 270] on polygon at bounding box center [354, 271] width 13 height 8
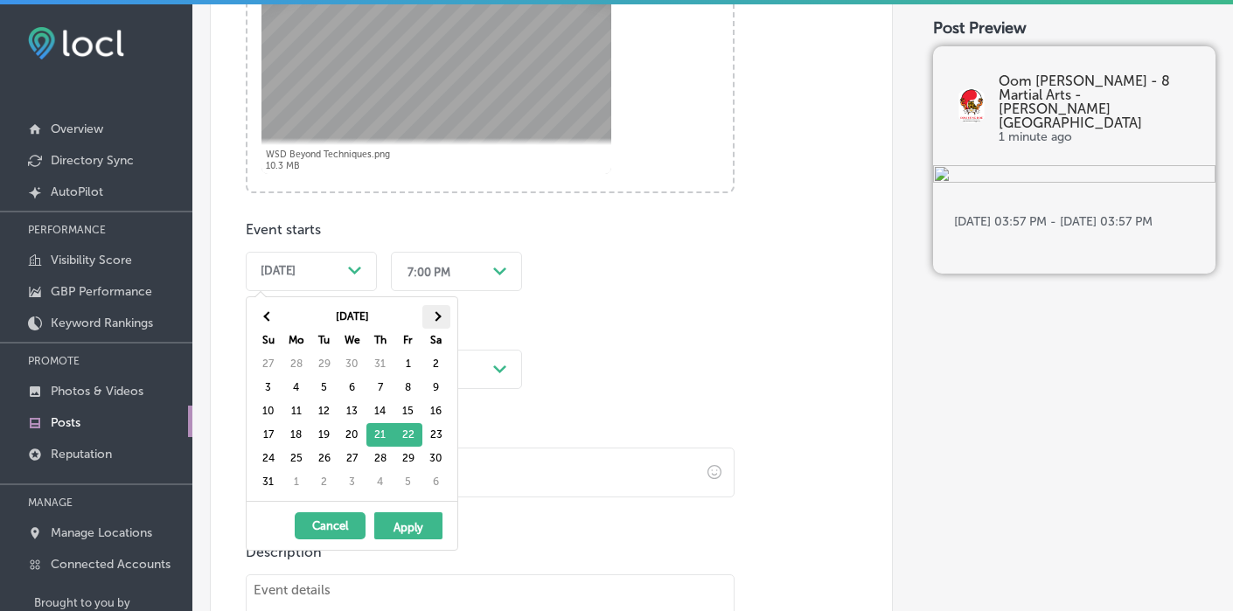
click at [436, 317] on span at bounding box center [436, 316] width 10 height 10
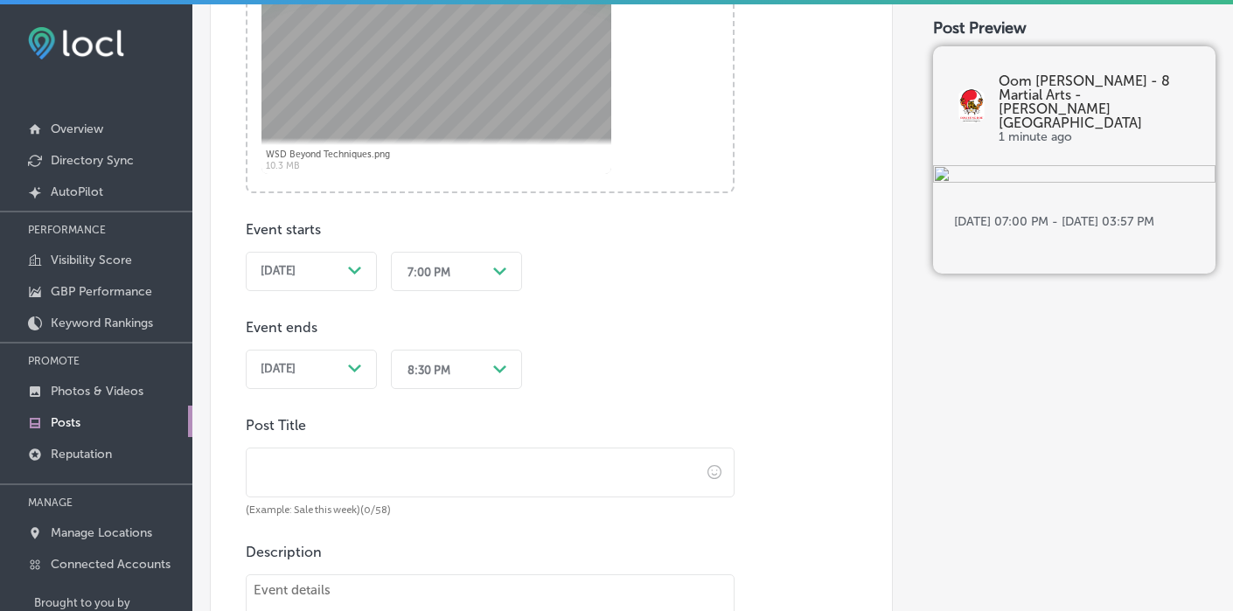
click at [352, 275] on polygon at bounding box center [354, 271] width 13 height 8
click at [490, 275] on div "Path Created with Sketch." at bounding box center [500, 272] width 28 height 28
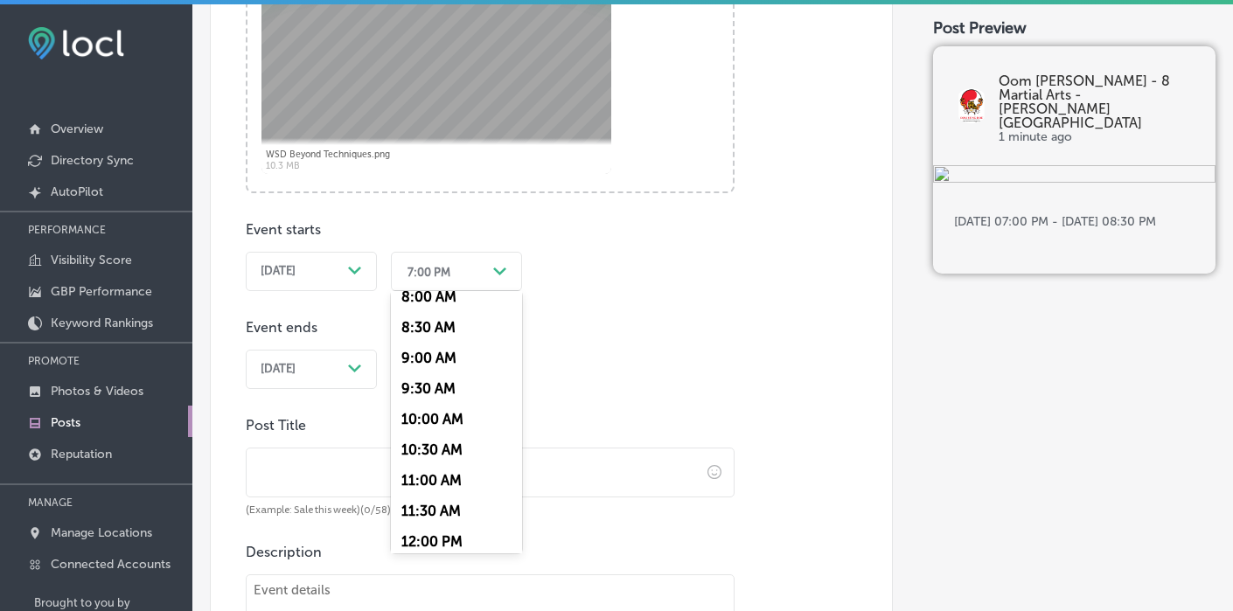
scroll to position [504, 0]
click at [436, 448] on div "10:30 AM" at bounding box center [456, 449] width 131 height 31
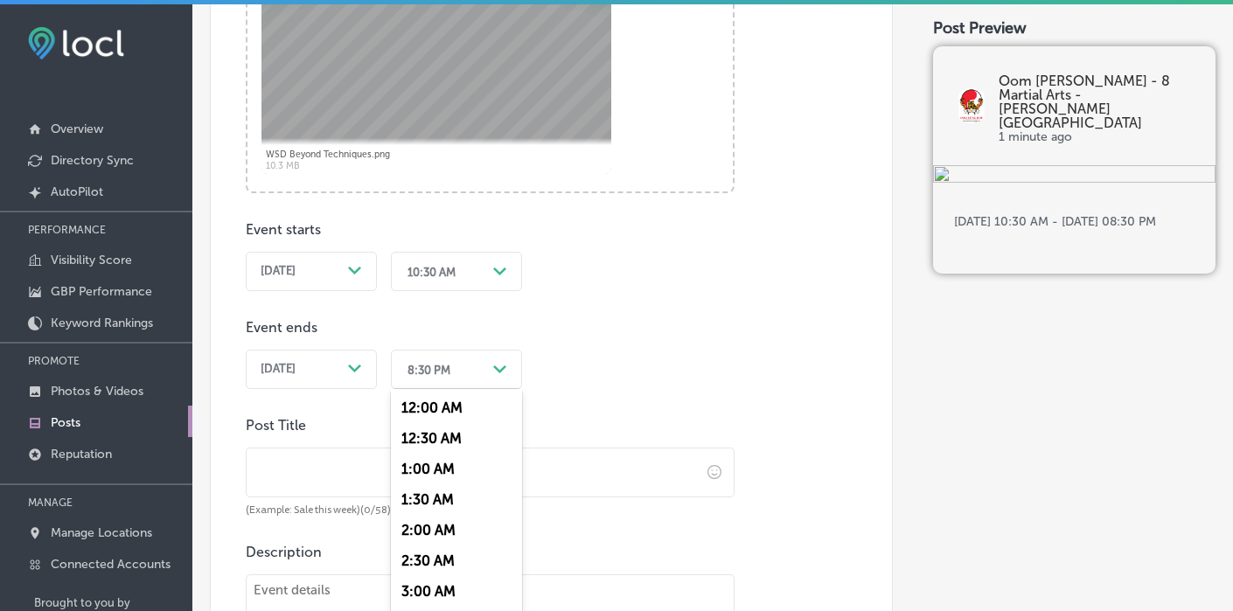
scroll to position [825, 0]
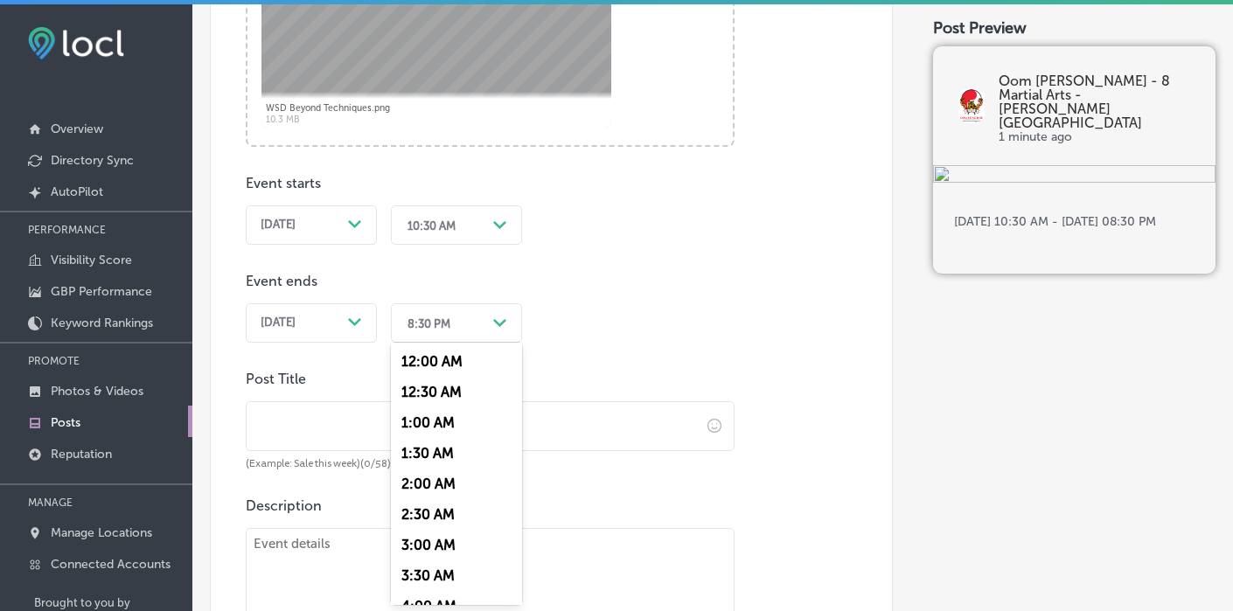
click at [502, 343] on div "option 8:30 PM, selected. option 12:00 AM focused, 1 of 48. 48 results availabl…" at bounding box center [456, 319] width 131 height 46
click at [445, 545] on div "12:00 PM" at bounding box center [456, 547] width 131 height 31
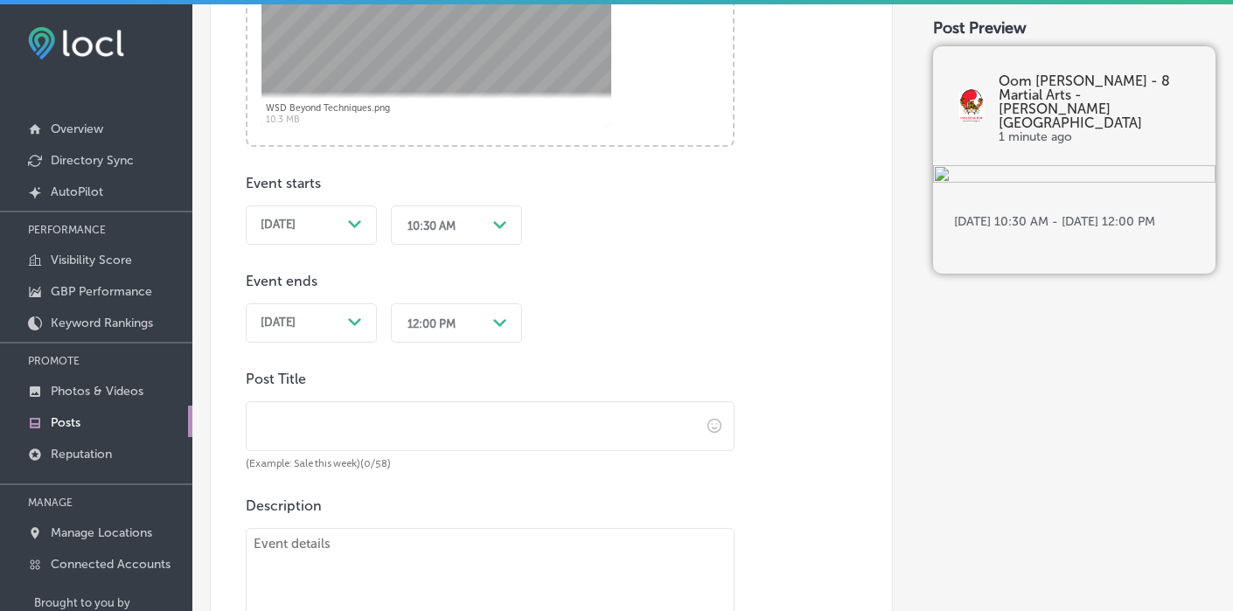
click at [352, 415] on input "text" at bounding box center [474, 426] width 454 height 48
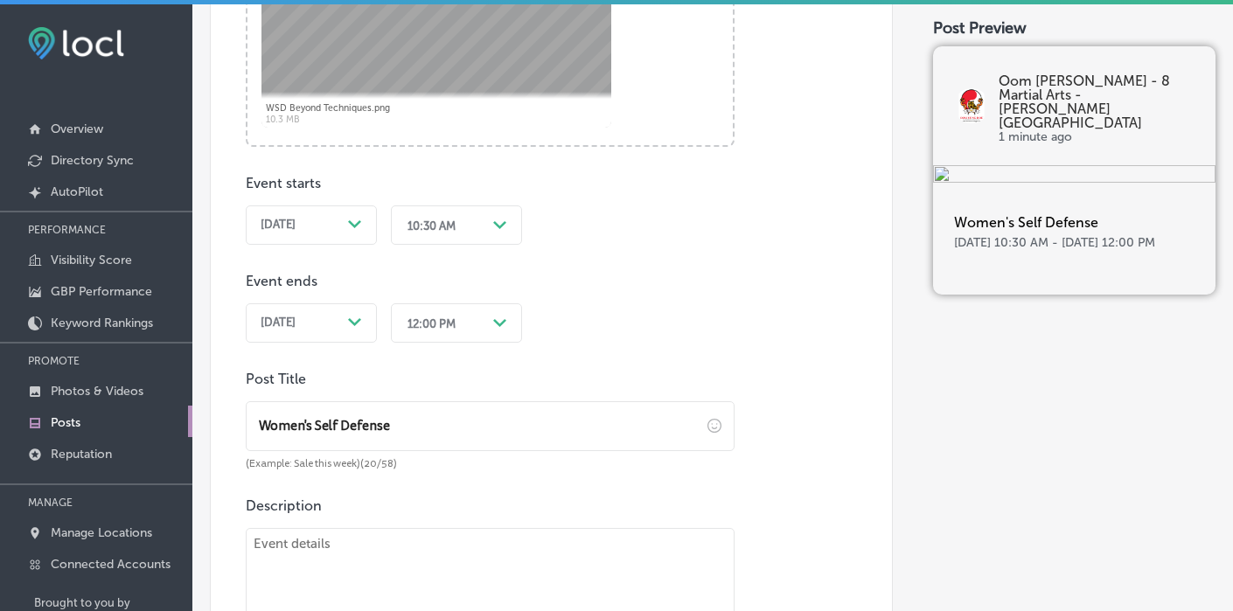
click at [254, 427] on input "Women's Self Defense" at bounding box center [474, 426] width 454 height 48
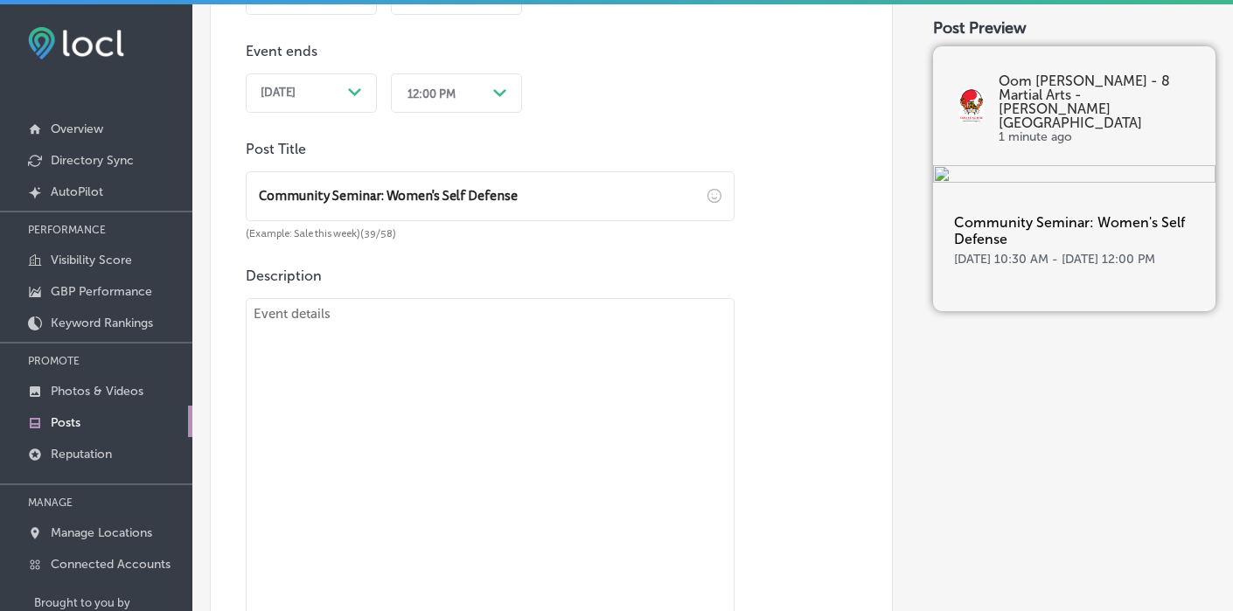
scroll to position [1056, 0]
type input "Community Seminar: Women's Self Defense"
click at [372, 348] on textarea at bounding box center [490, 503] width 489 height 415
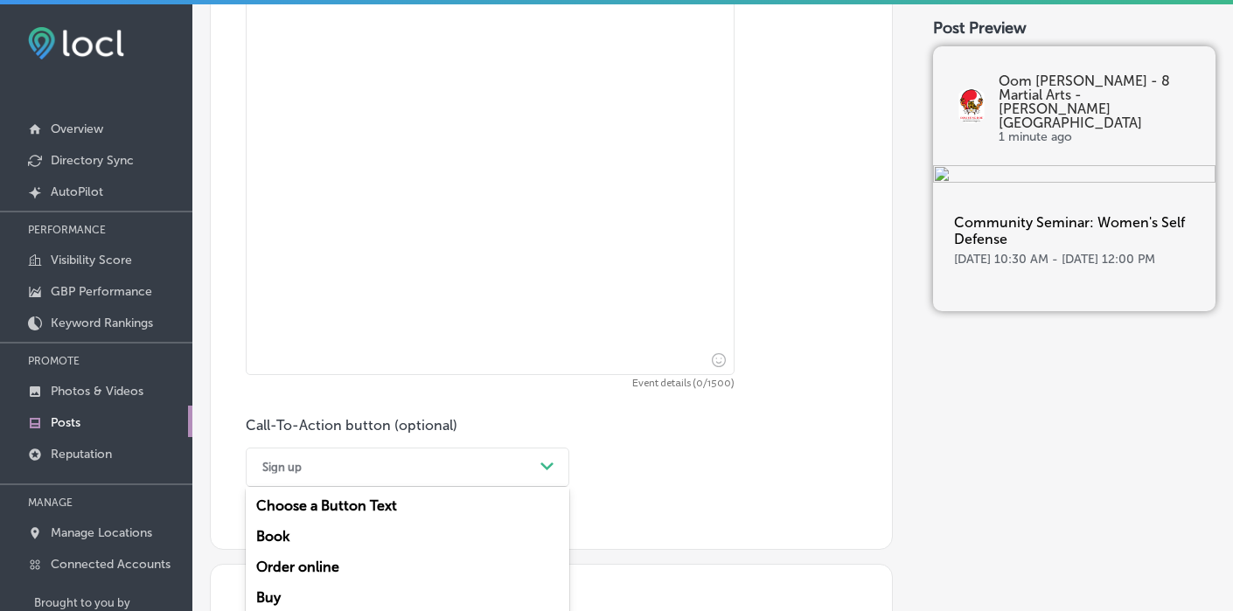
click at [387, 471] on div "option Sign up, selected. option Order online focused, 3 of 7. 7 results availa…" at bounding box center [408, 467] width 324 height 39
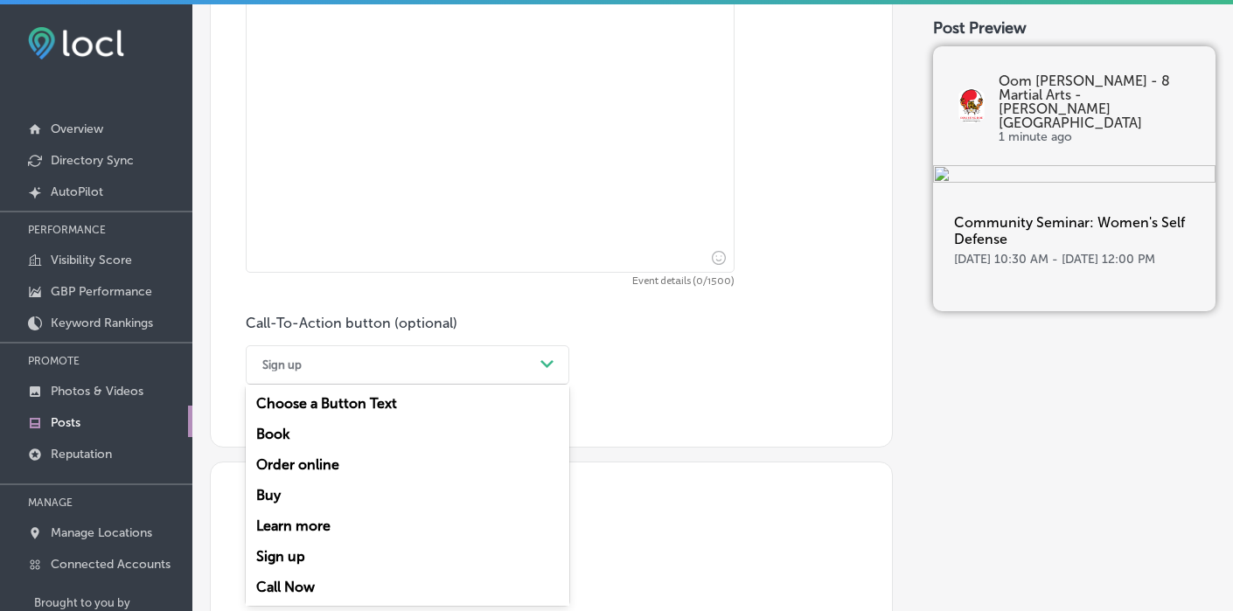
click at [324, 550] on div "Sign up" at bounding box center [408, 556] width 324 height 31
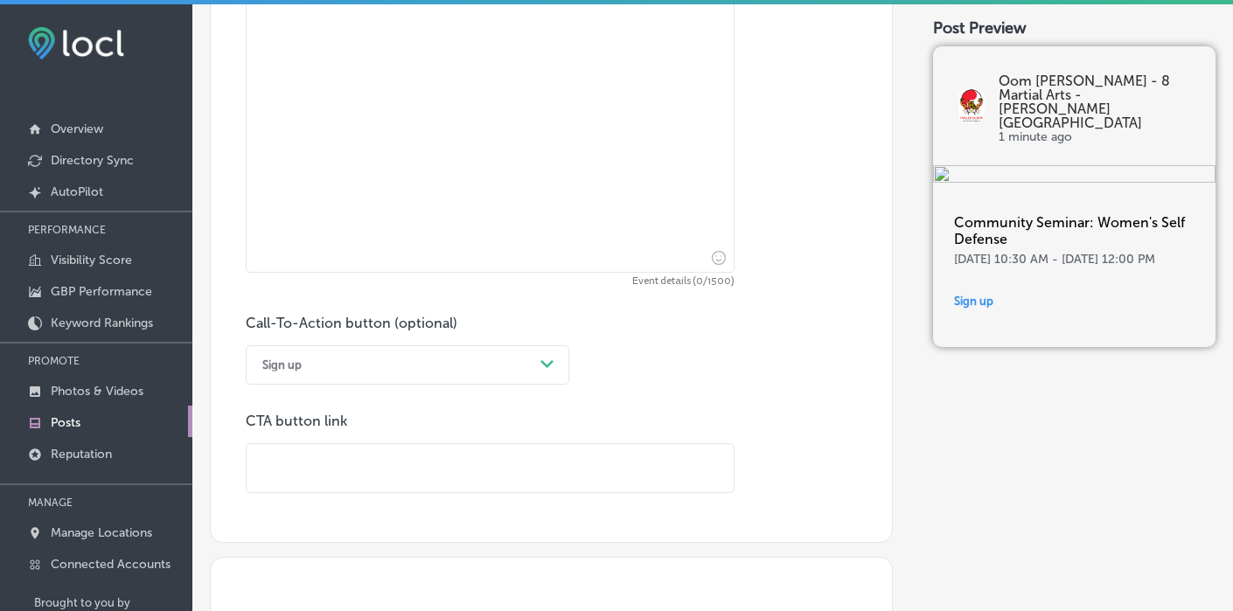
click at [363, 471] on input "text" at bounding box center [490, 468] width 487 height 48
paste input "[URL][DOMAIN_NAME]"
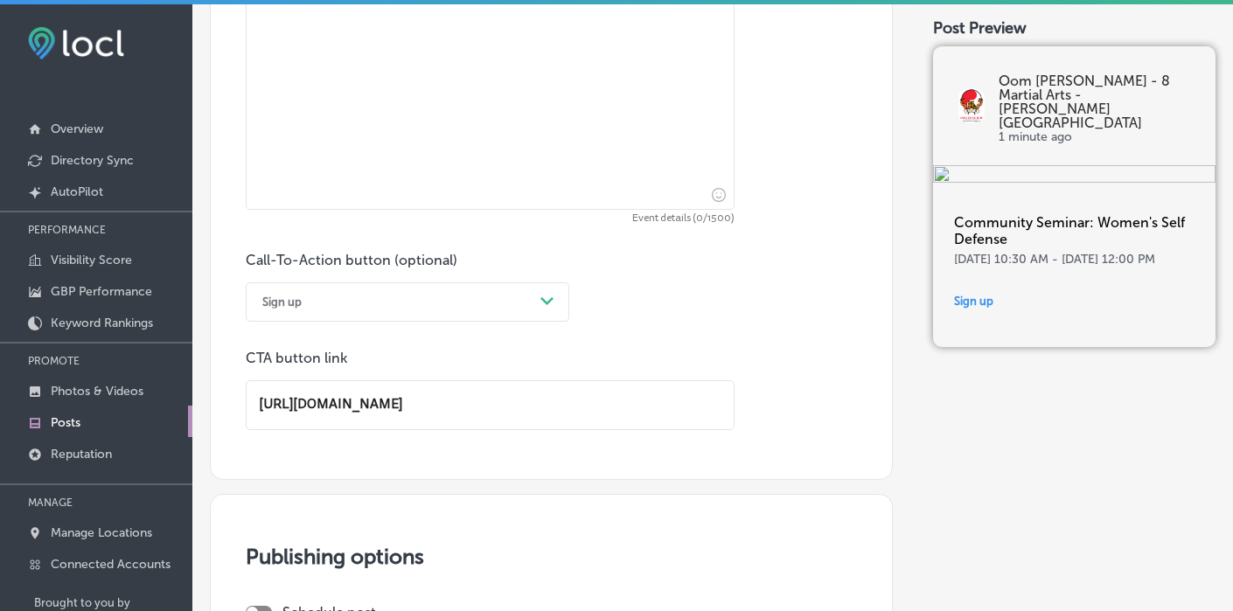
scroll to position [1561, 0]
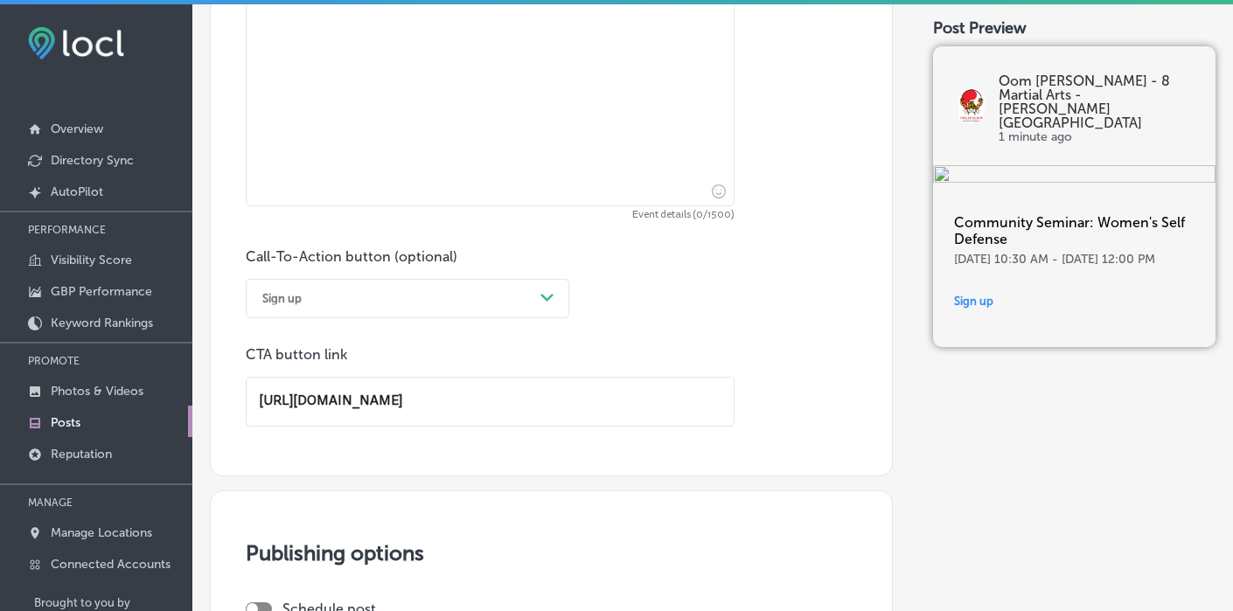
type input "[URL][DOMAIN_NAME]"
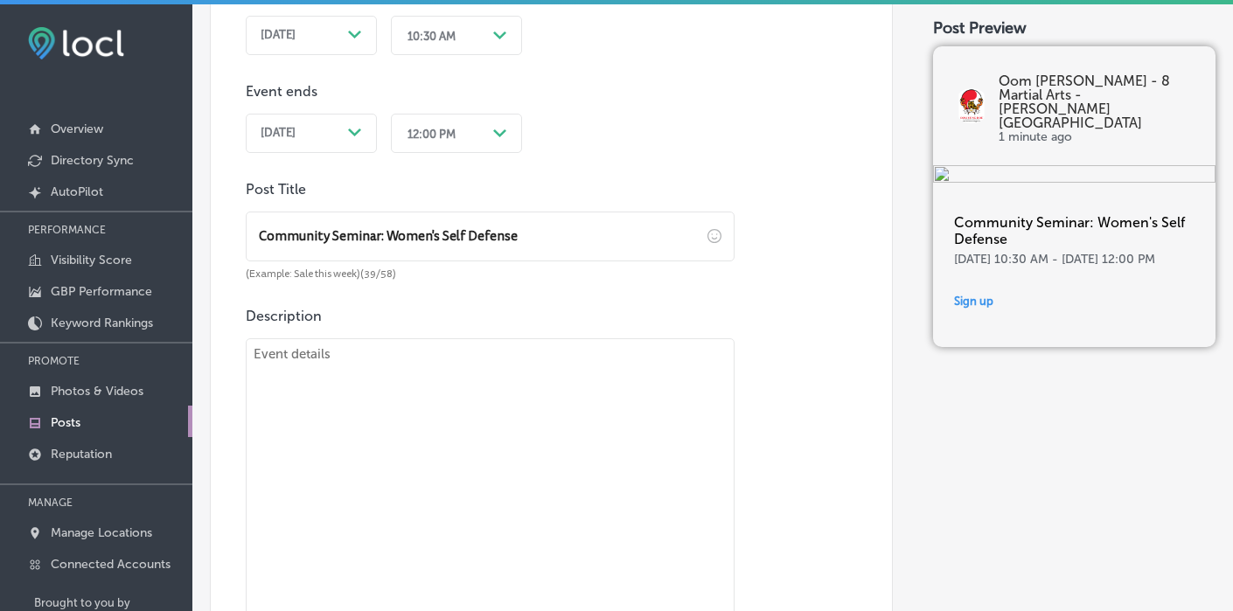
scroll to position [1058, 0]
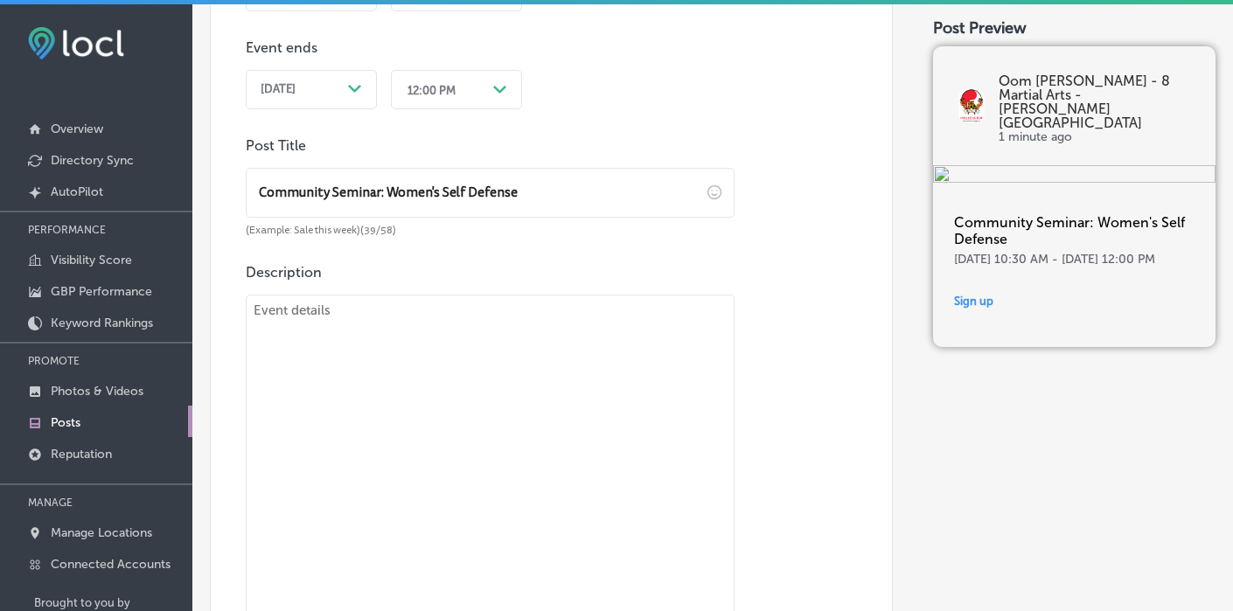
paste textarea "Beyond Techniques: Building Confidence Self-defense is more than physical moves…"
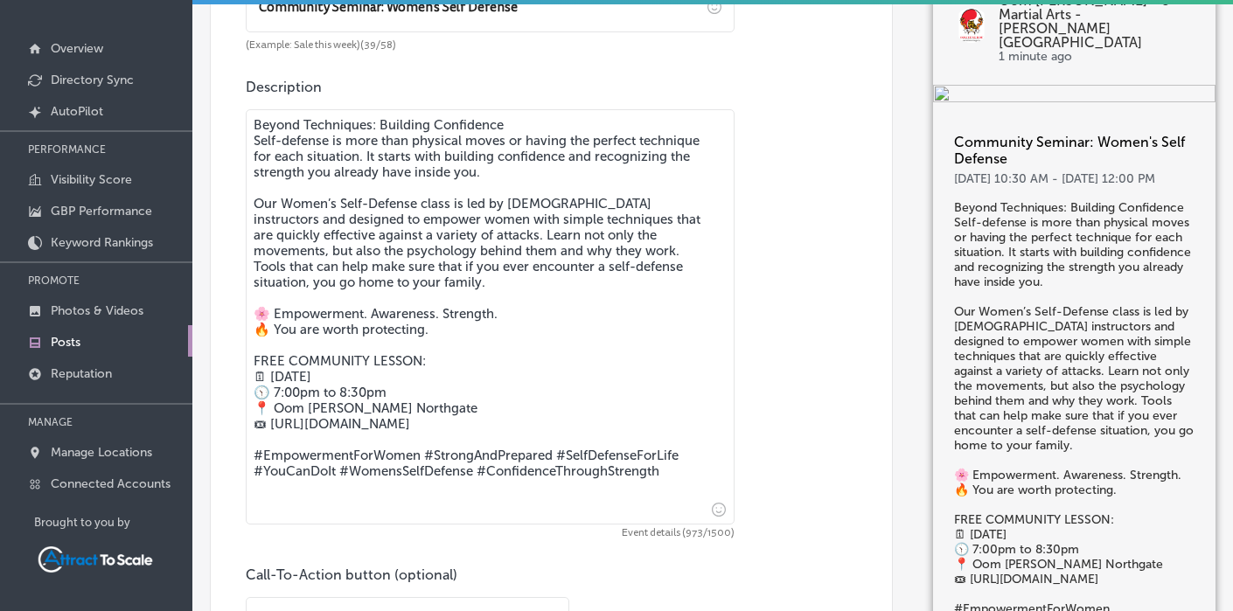
scroll to position [1166, 0]
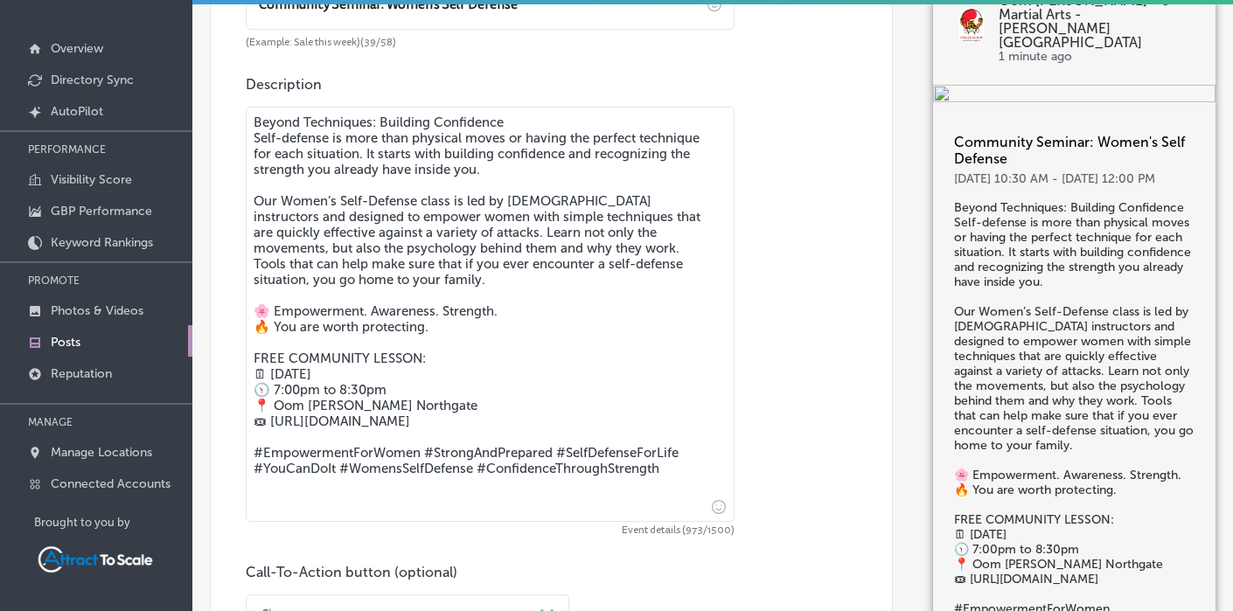
drag, startPoint x: 477, startPoint y: 443, endPoint x: 258, endPoint y: 426, distance: 219.3
click at [258, 426] on textarea "Beyond Techniques: Building Confidence Self-defense is more than physical moves…" at bounding box center [490, 314] width 489 height 415
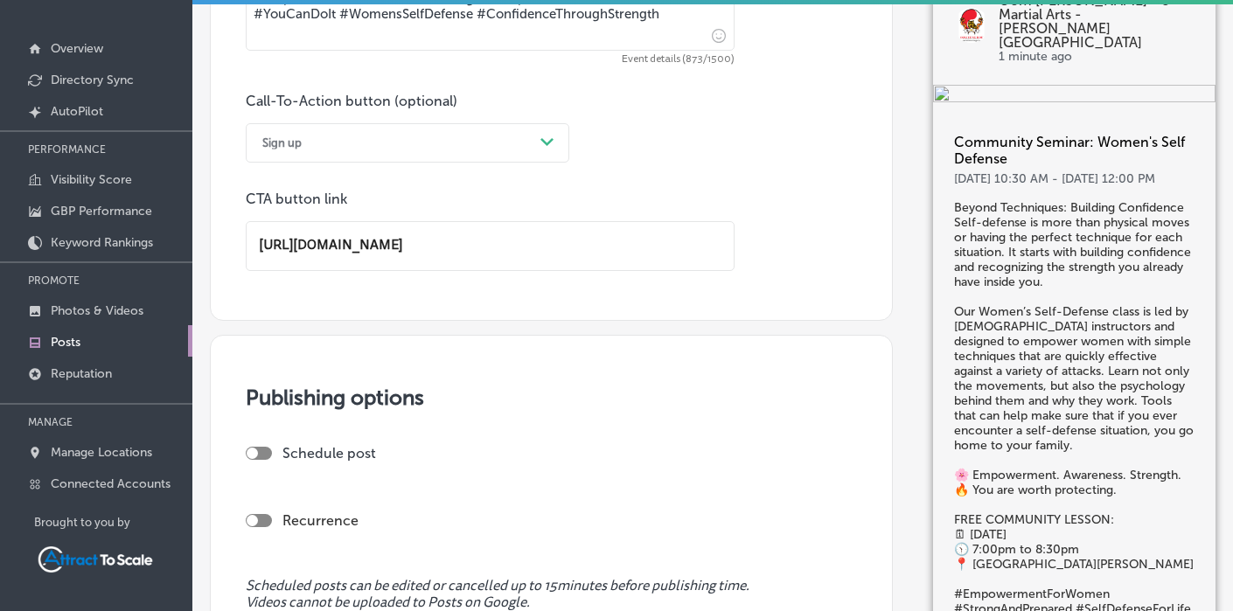
scroll to position [1723, 0]
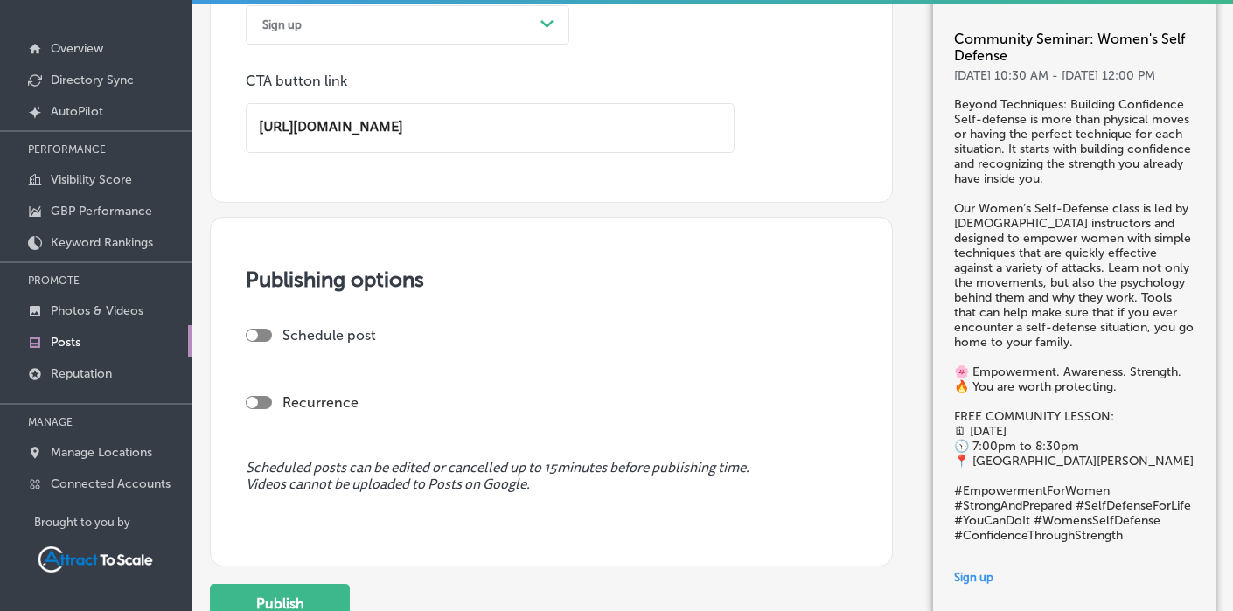
click at [258, 334] on div at bounding box center [259, 335] width 26 height 13
type textarea "Beyond Techniques: Building Confidence Self-defense is more than physical moves…"
checkbox input "true"
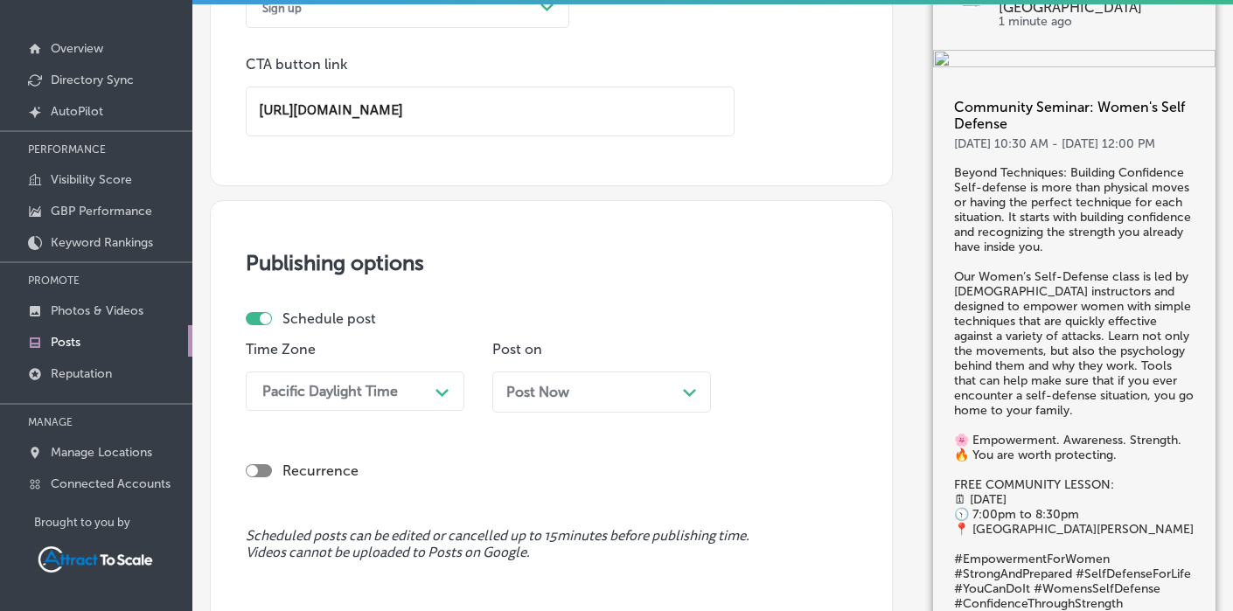
scroll to position [1837, 0]
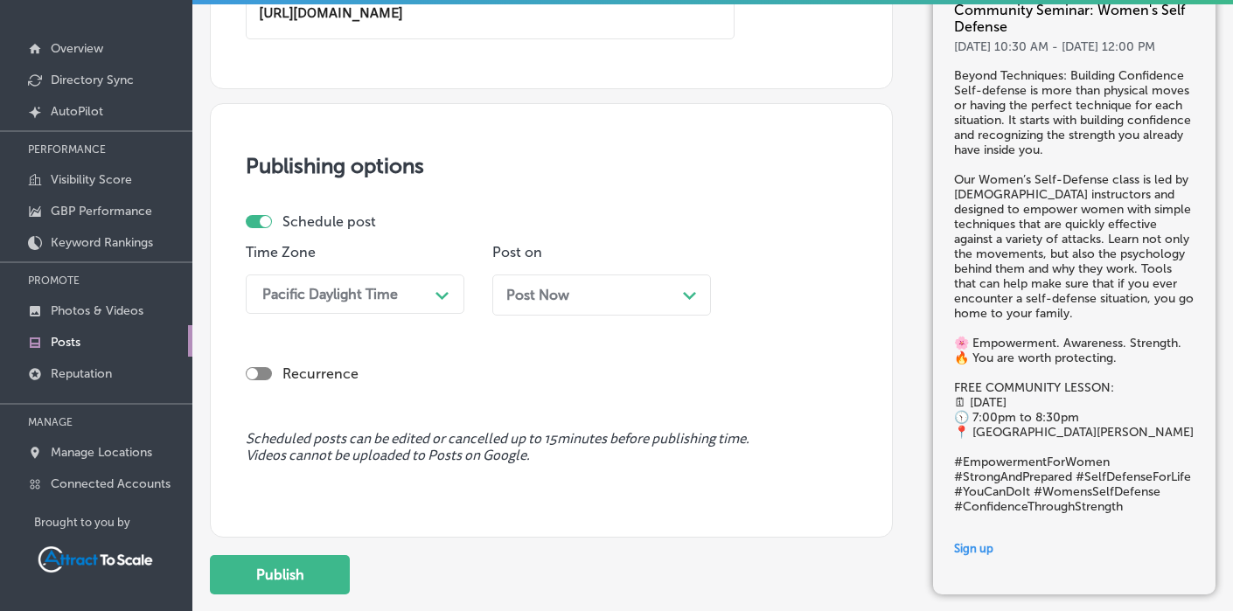
click at [257, 370] on div at bounding box center [252, 373] width 11 height 11
checkbox input "true"
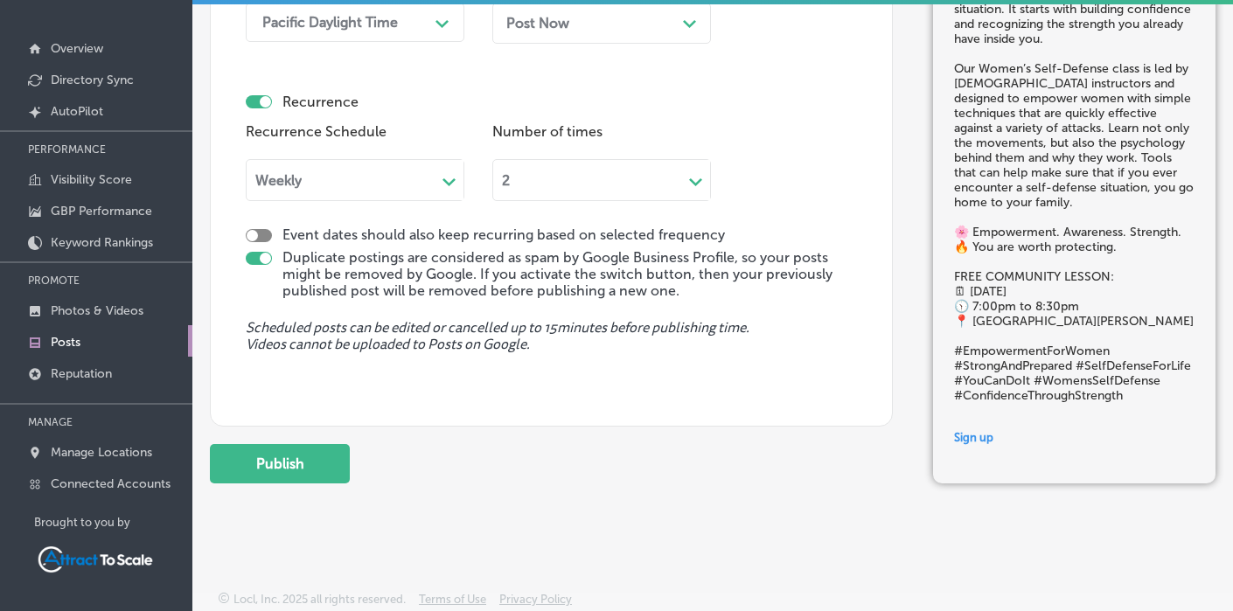
scroll to position [2109, 0]
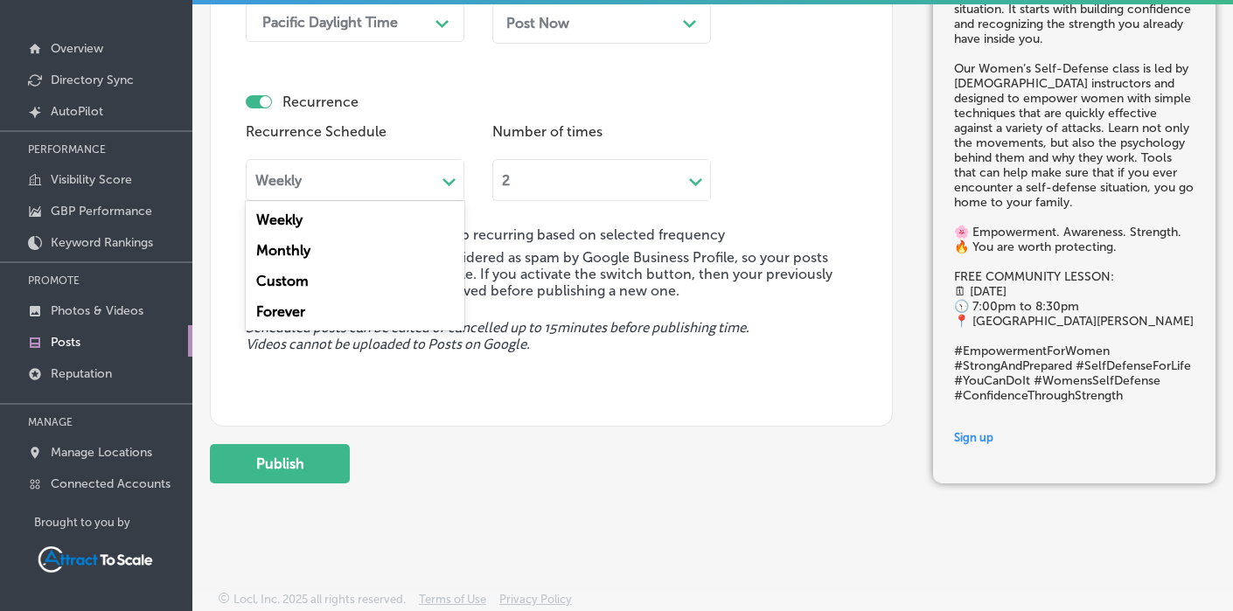
click at [393, 178] on div "Weekly" at bounding box center [341, 180] width 189 height 20
click at [297, 283] on div "Custom" at bounding box center [355, 281] width 219 height 31
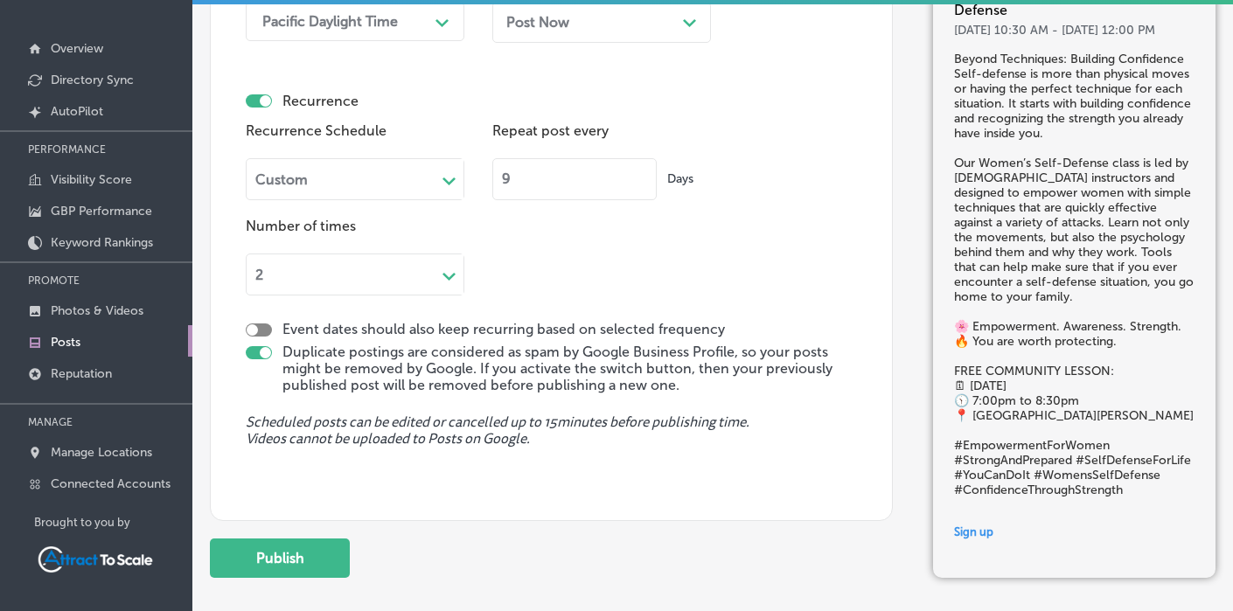
click at [641, 180] on input "9" at bounding box center [574, 179] width 164 height 42
click at [641, 180] on input "8" at bounding box center [574, 179] width 164 height 42
click at [641, 180] on input "7" at bounding box center [574, 179] width 164 height 42
click at [641, 180] on input "6" at bounding box center [574, 179] width 164 height 42
click at [641, 180] on input "5" at bounding box center [574, 179] width 164 height 42
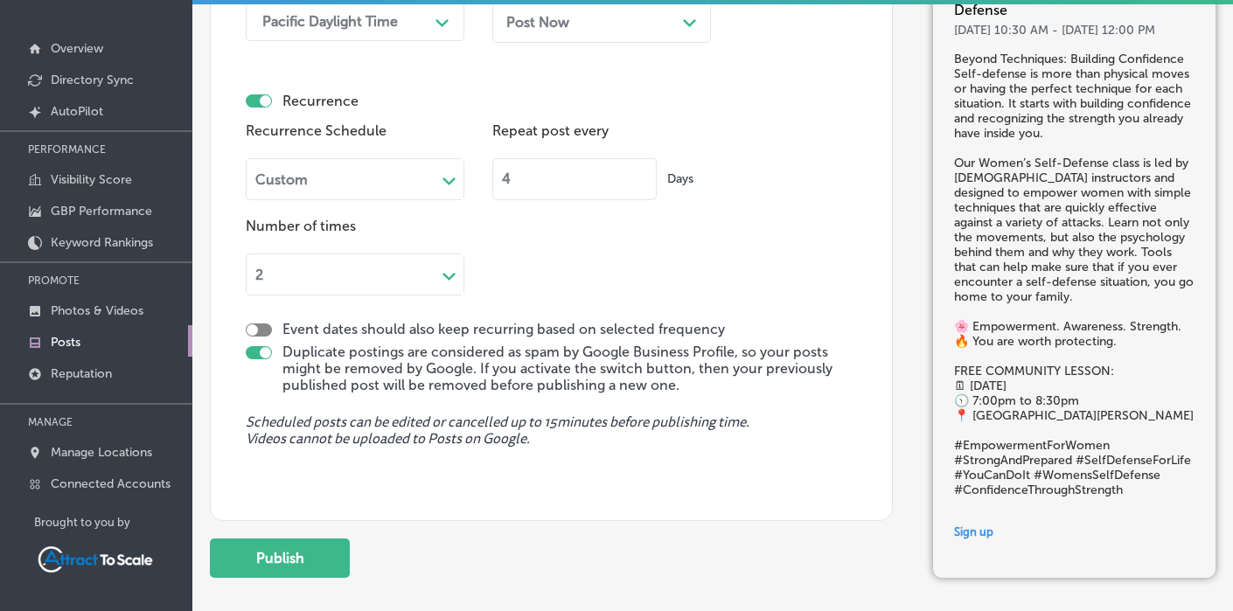
click at [641, 180] on input "4" at bounding box center [574, 179] width 164 height 42
type input "3"
click at [641, 180] on input "3" at bounding box center [574, 179] width 164 height 42
click at [445, 268] on div "Path Created with Sketch." at bounding box center [450, 275] width 14 height 14
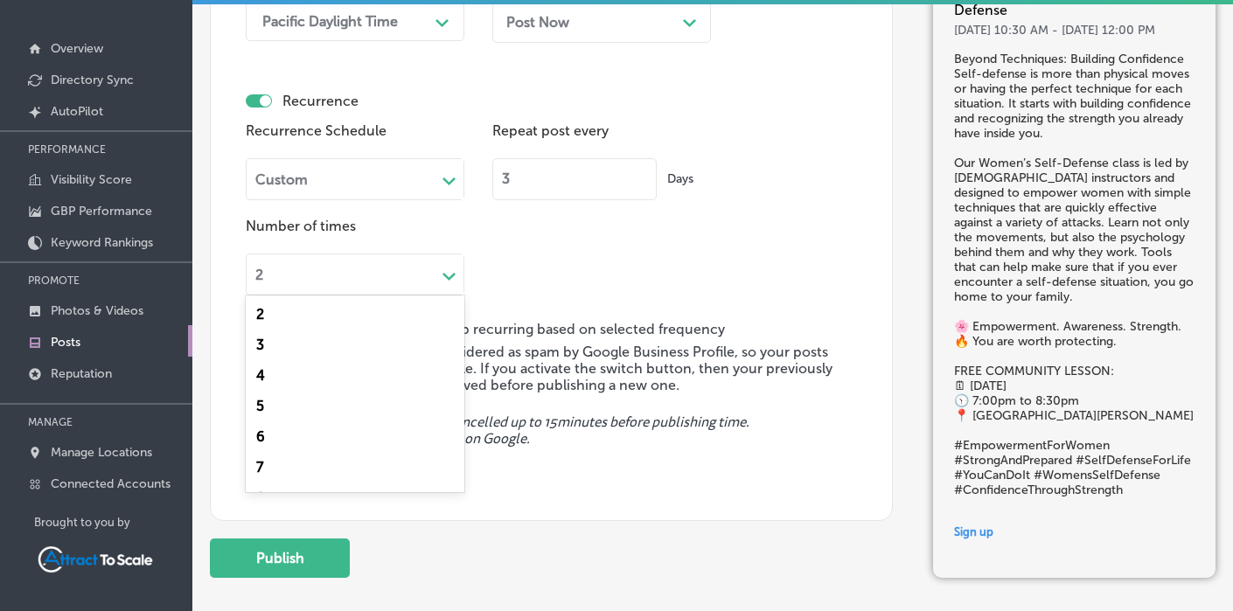
click at [260, 408] on div "5" at bounding box center [355, 406] width 219 height 31
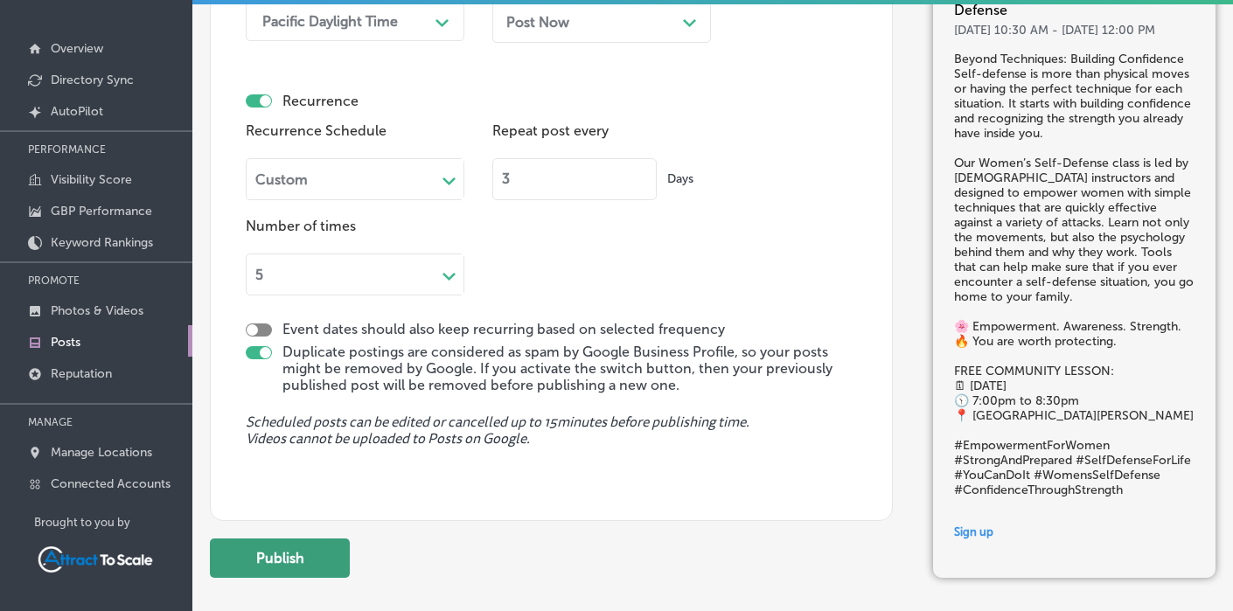
click at [324, 563] on button "Publish" at bounding box center [280, 558] width 140 height 39
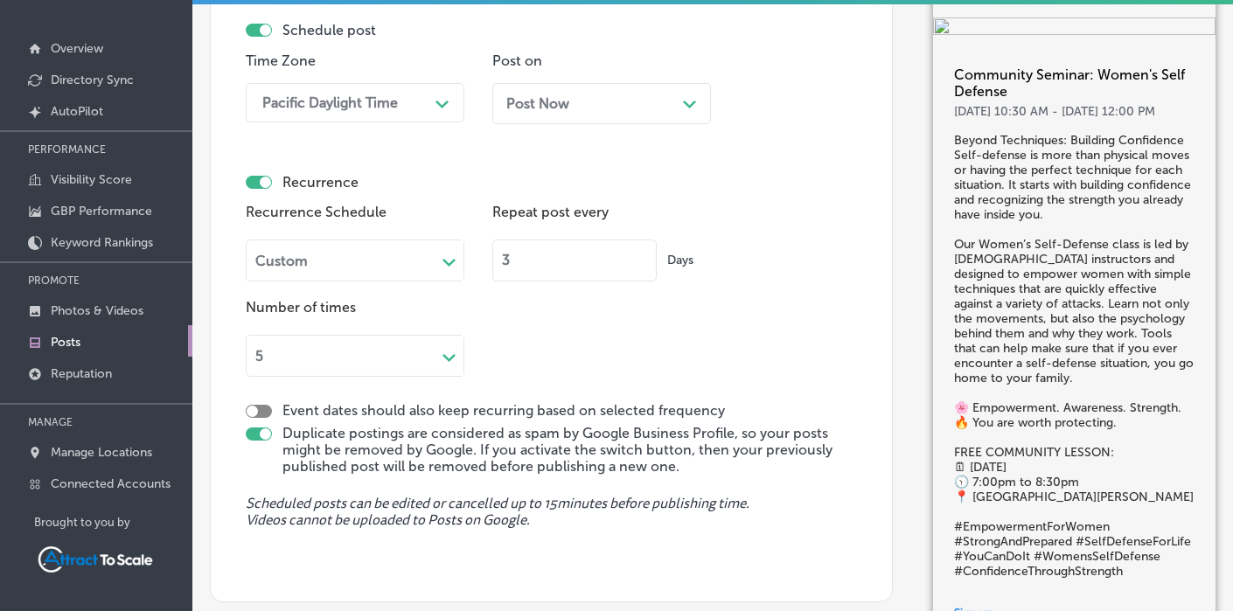
checkbox input "false"
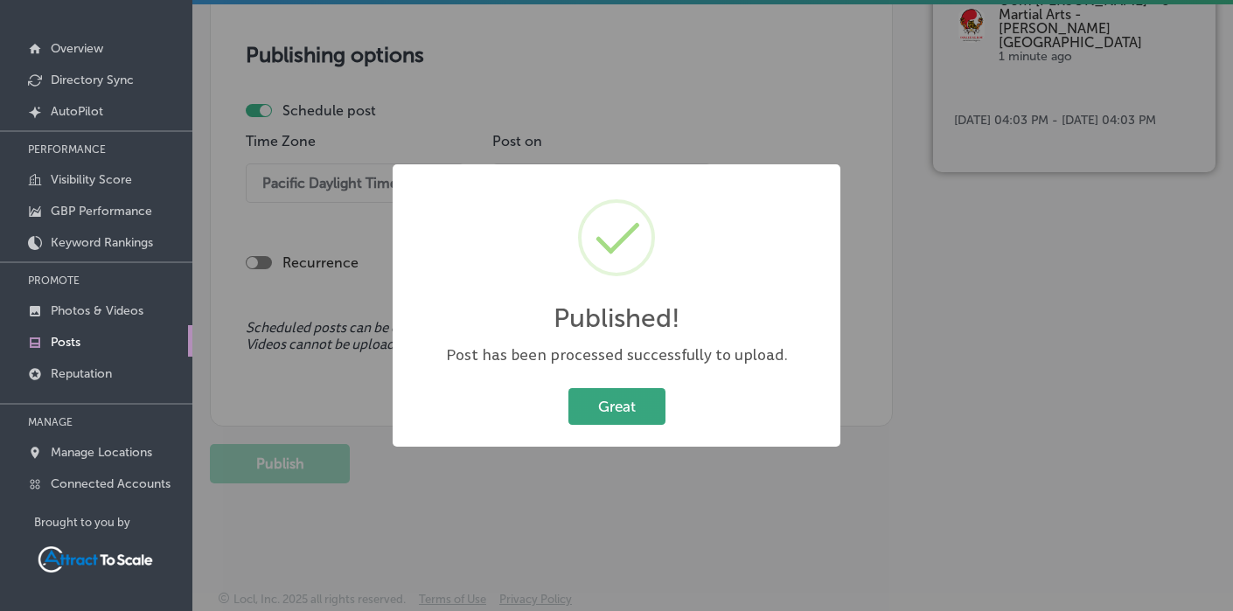
click at [637, 396] on button "Great" at bounding box center [616, 406] width 97 height 36
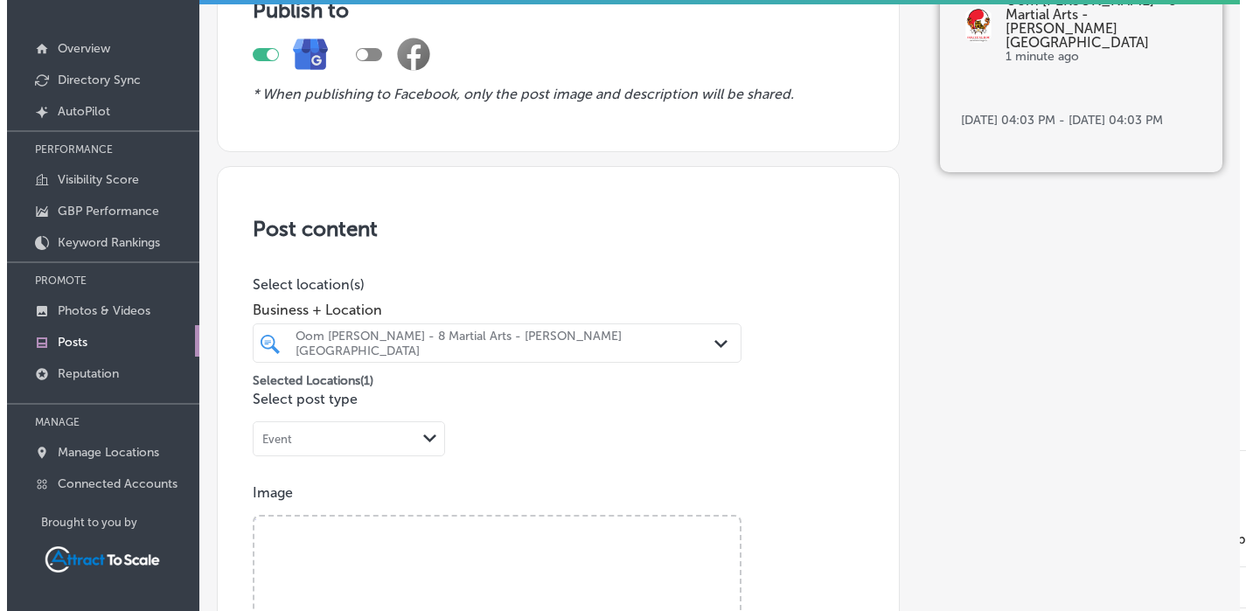
scroll to position [0, 0]
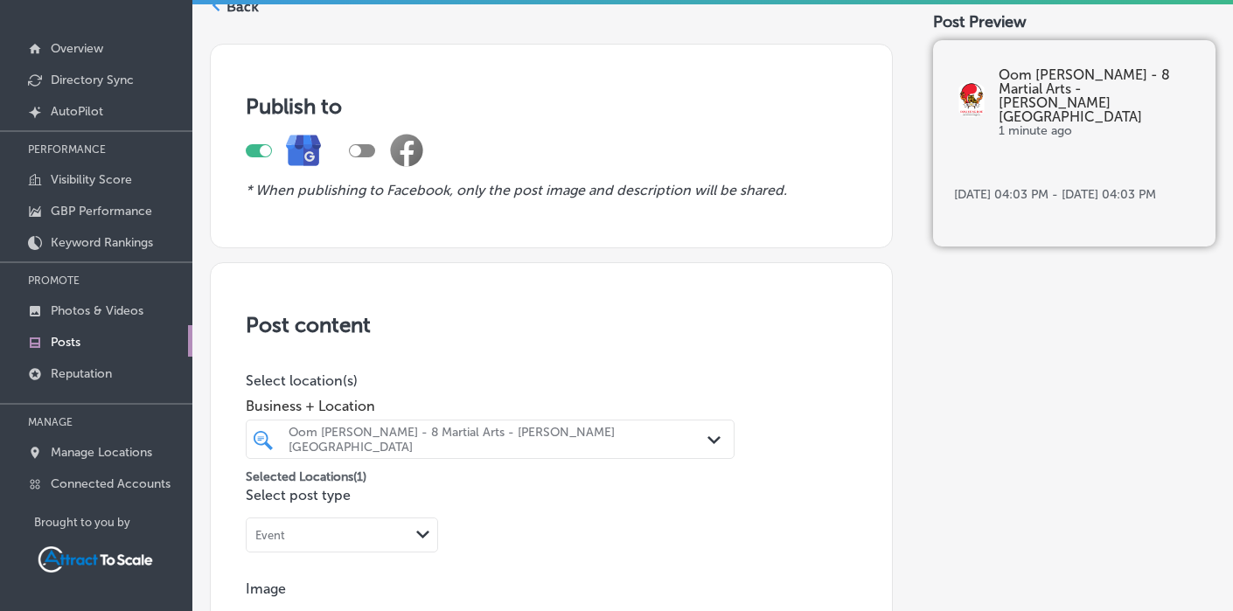
click at [63, 342] on p "Posts" at bounding box center [66, 342] width 30 height 15
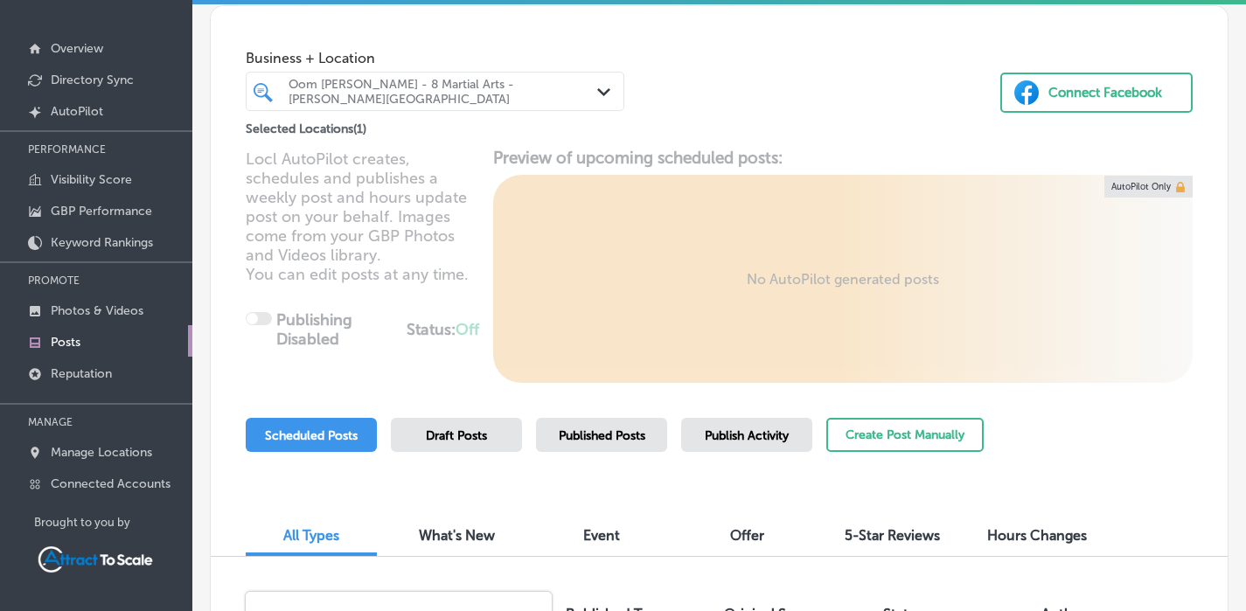
click at [352, 433] on span "Scheduled Posts" at bounding box center [311, 436] width 93 height 15
click at [624, 533] on div "Event" at bounding box center [601, 538] width 131 height 38
